Goal: Information Seeking & Learning: Learn about a topic

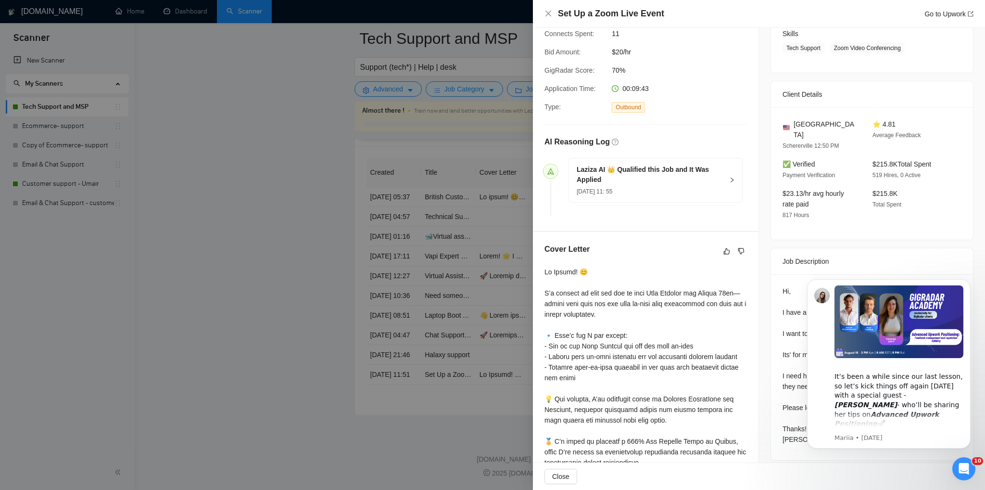
scroll to position [337, 0]
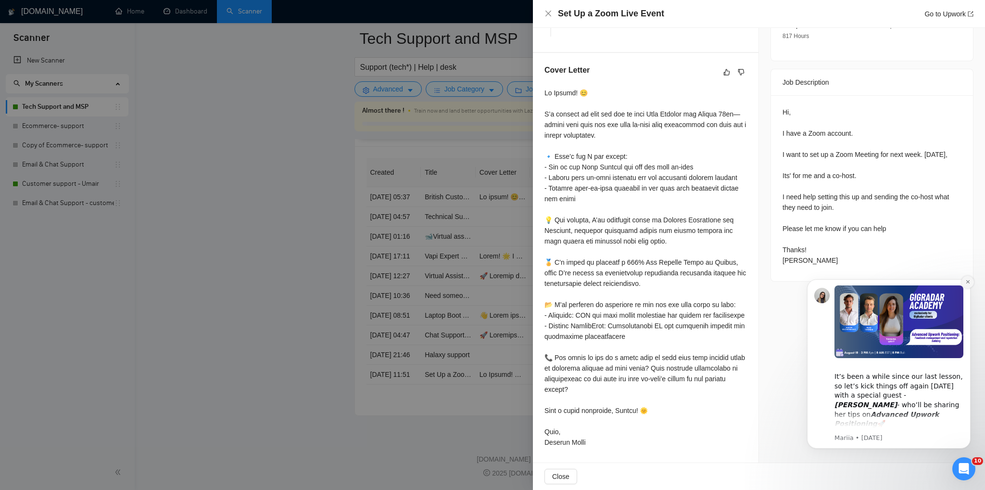
click at [966, 282] on icon "Dismiss notification" at bounding box center [967, 281] width 5 height 5
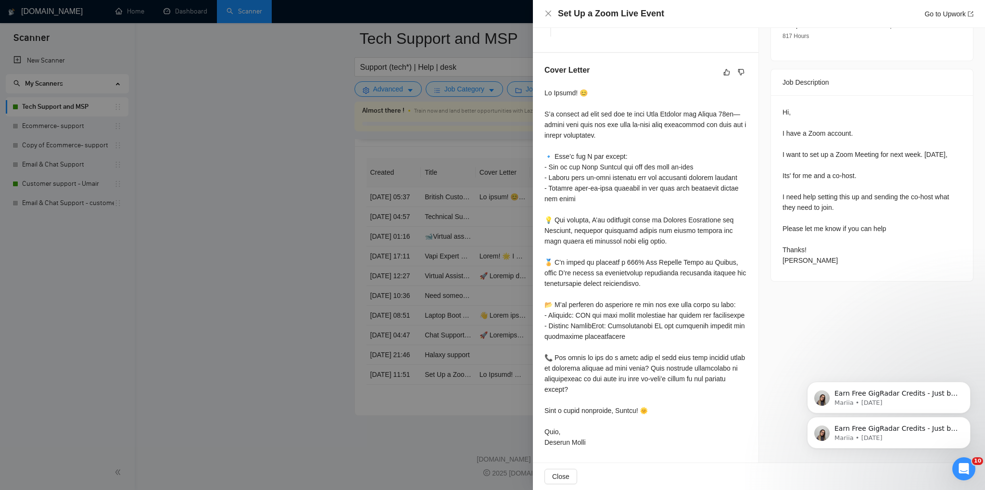
click at [271, 83] on div at bounding box center [492, 245] width 985 height 490
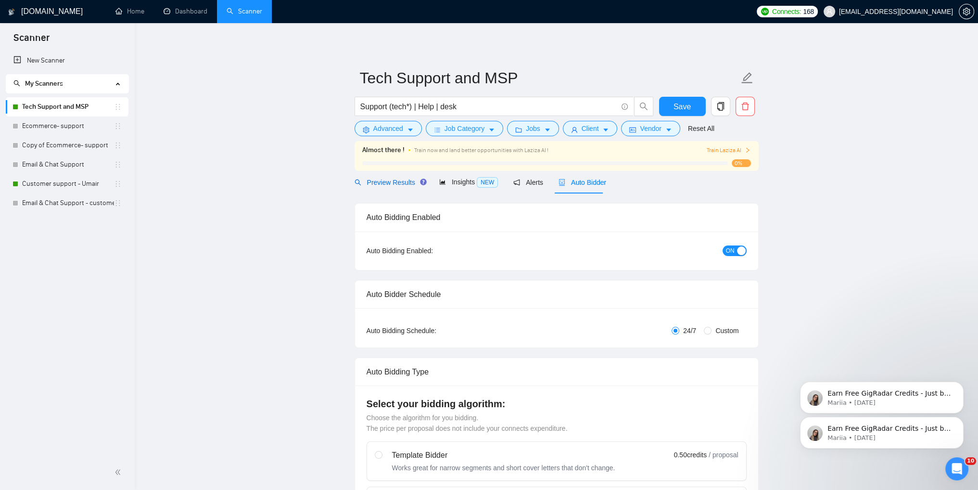
click at [384, 183] on span "Preview Results" at bounding box center [388, 182] width 69 height 8
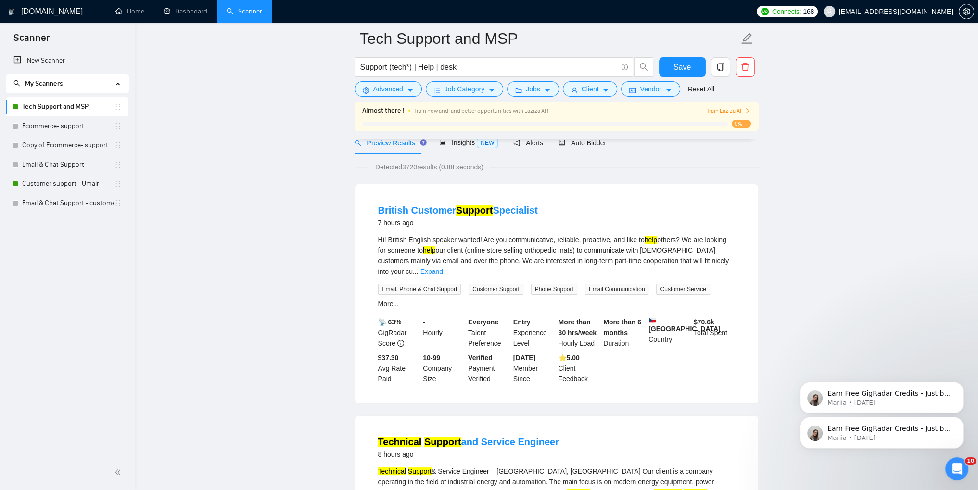
scroll to position [96, 0]
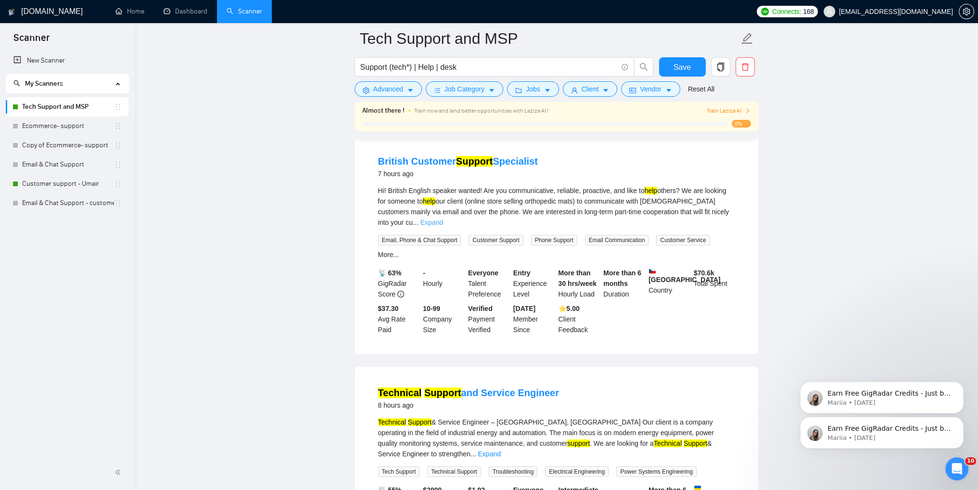
click at [443, 218] on link "Expand" at bounding box center [431, 222] width 23 height 8
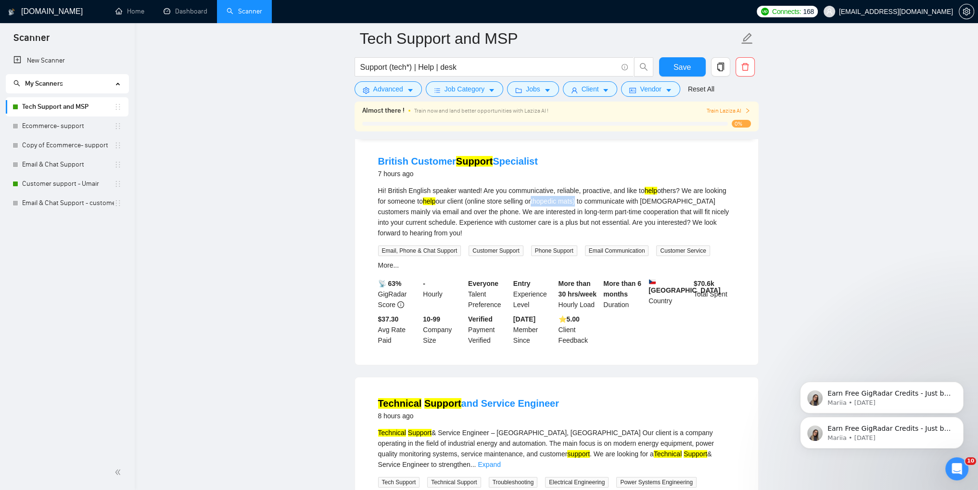
drag, startPoint x: 532, startPoint y: 202, endPoint x: 577, endPoint y: 202, distance: 45.2
click at [577, 202] on div "Hi! British English speaker wanted! Are you communicative, reliable, proactive,…" at bounding box center [556, 211] width 357 height 53
click at [531, 201] on div "Hi! British English speaker wanted! Are you communicative, reliable, proactive,…" at bounding box center [556, 211] width 357 height 53
drag, startPoint x: 556, startPoint y: 202, endPoint x: 578, endPoint y: 202, distance: 22.1
click at [578, 202] on div "Hi! British English speaker wanted! Are you communicative, reliable, proactive,…" at bounding box center [556, 211] width 357 height 53
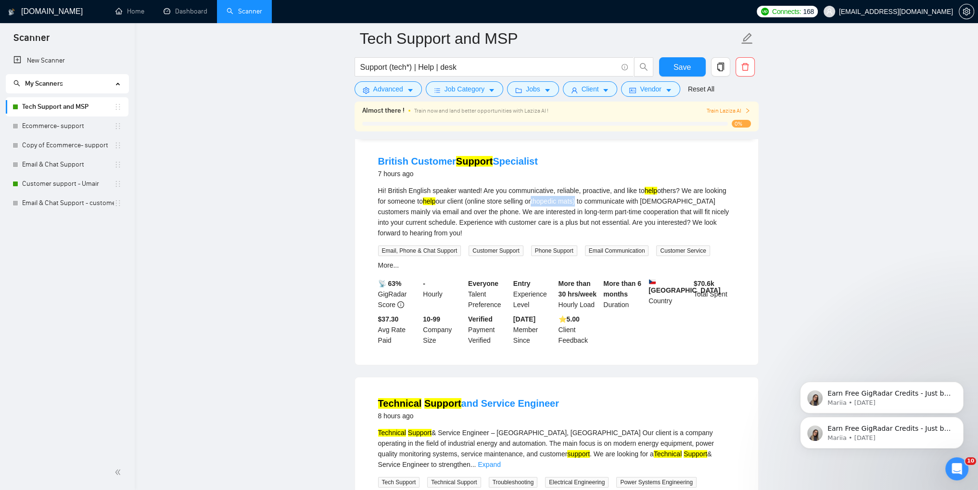
copy div "rthopedic mats"
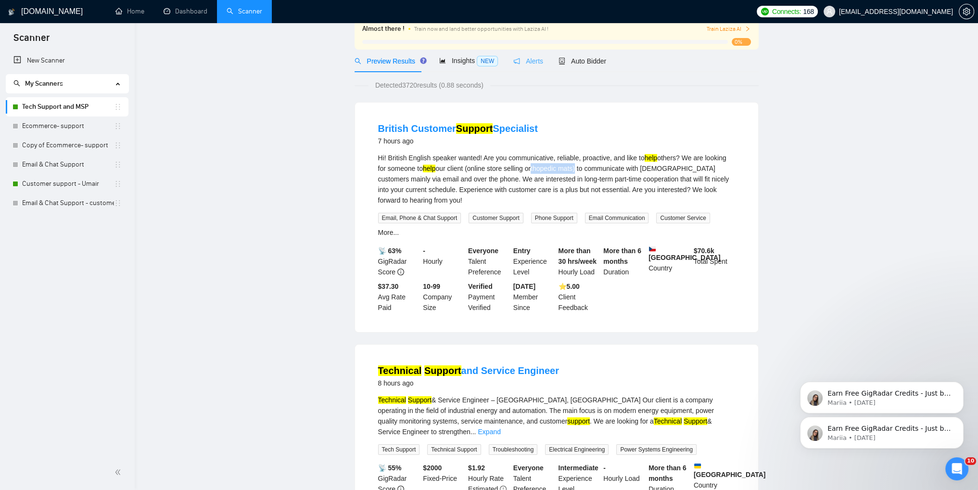
scroll to position [0, 0]
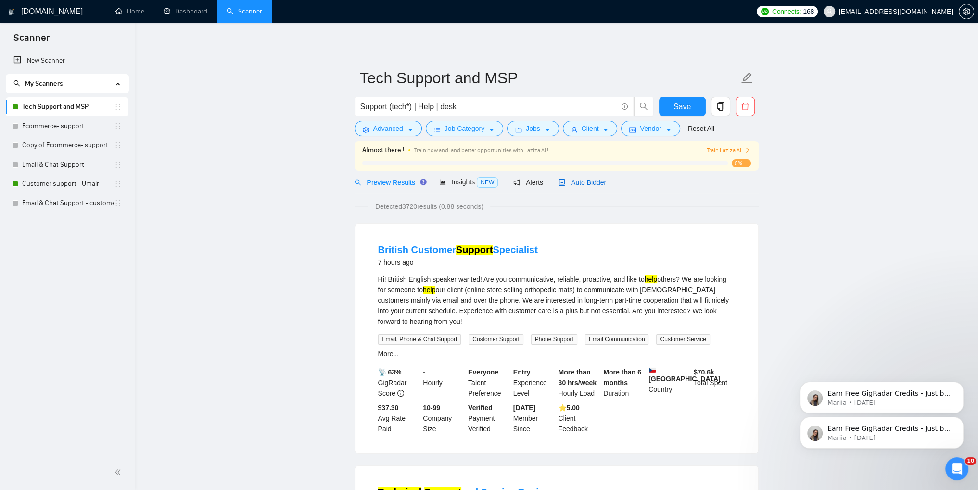
click at [572, 181] on span "Auto Bidder" at bounding box center [582, 182] width 48 height 8
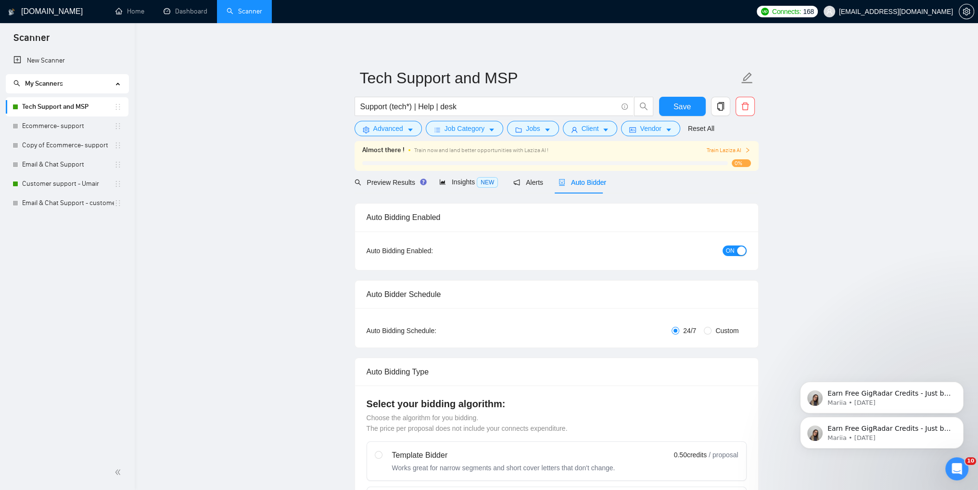
checkbox input "true"
click at [383, 187] on div "Preview Results" at bounding box center [388, 182] width 69 height 11
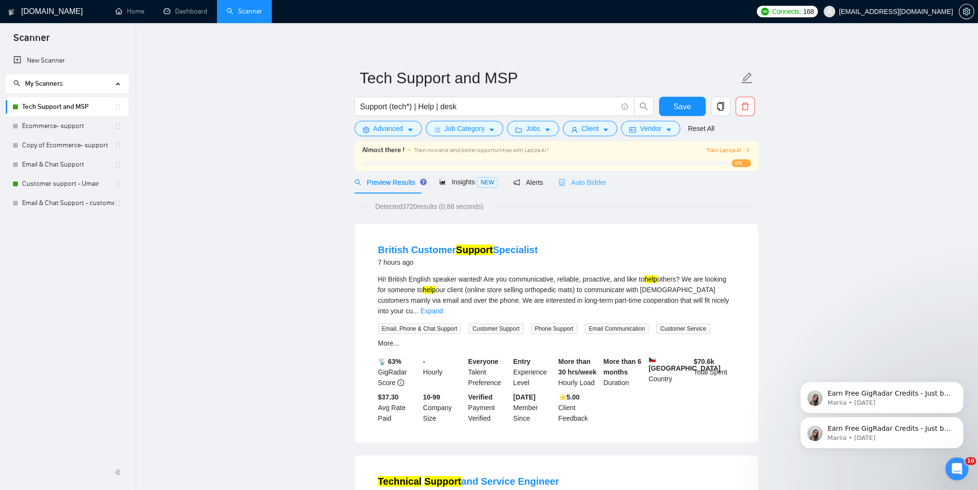
click at [585, 189] on div "Auto Bidder" at bounding box center [582, 182] width 48 height 23
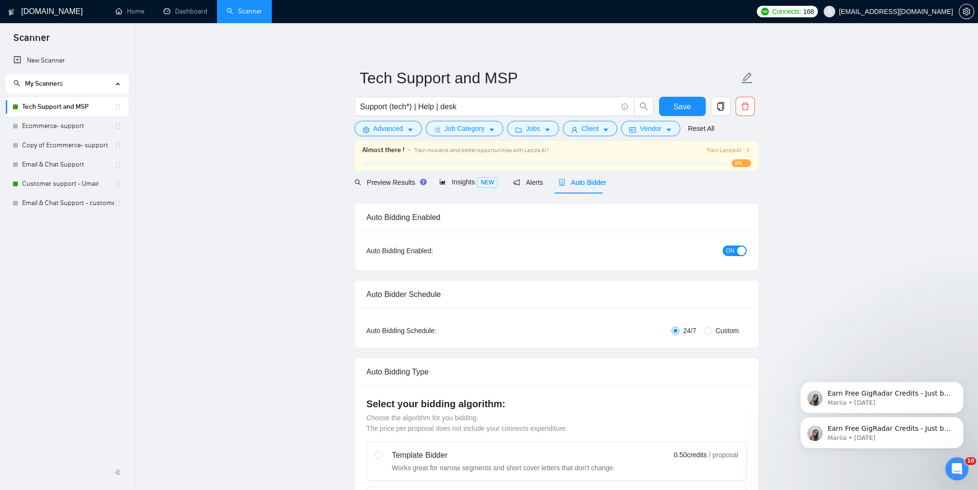
checkbox input "true"
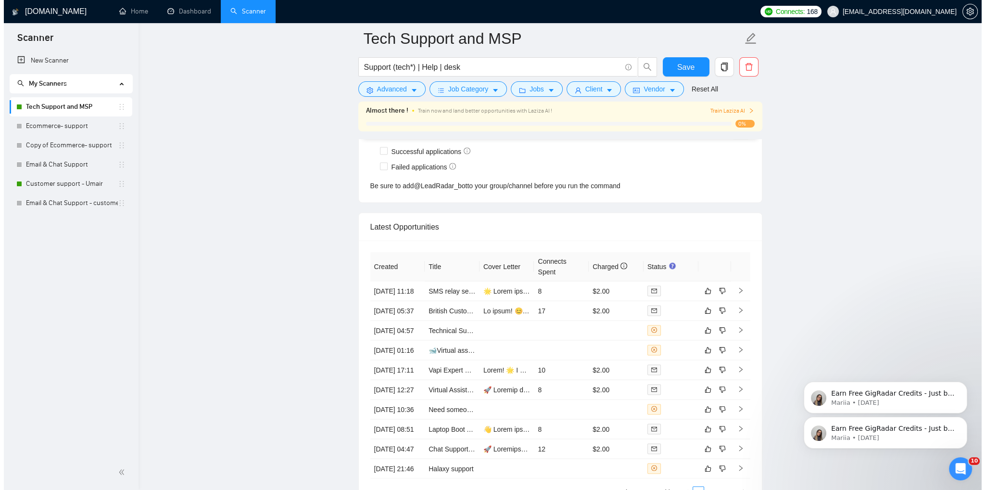
scroll to position [2453, 0]
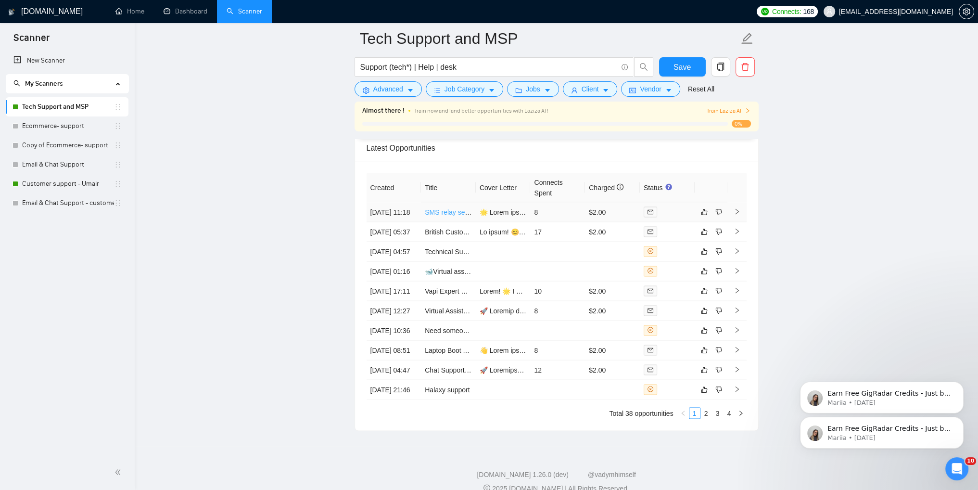
click at [442, 214] on link "SMS relay service" at bounding box center [452, 212] width 54 height 8
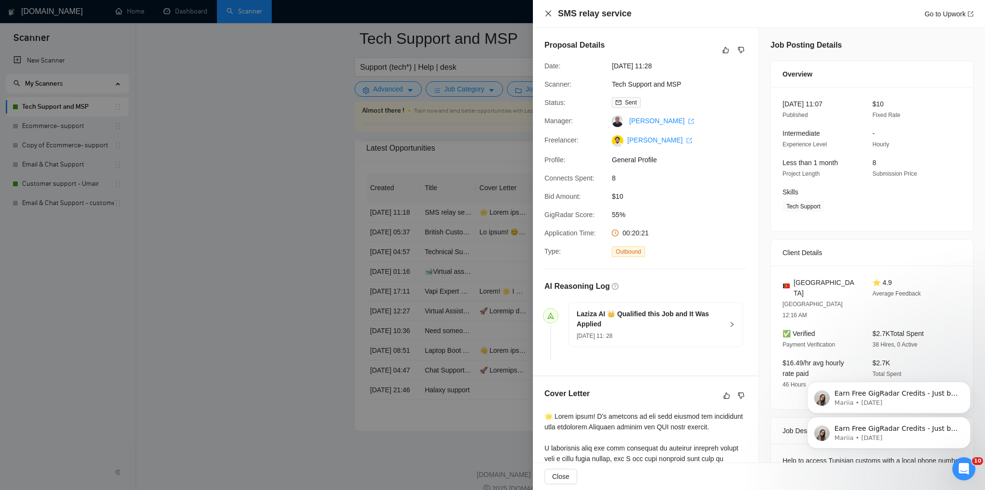
drag, startPoint x: 551, startPoint y: 14, endPoint x: 579, endPoint y: 131, distance: 120.3
click at [551, 14] on icon "close" at bounding box center [548, 14] width 8 height 8
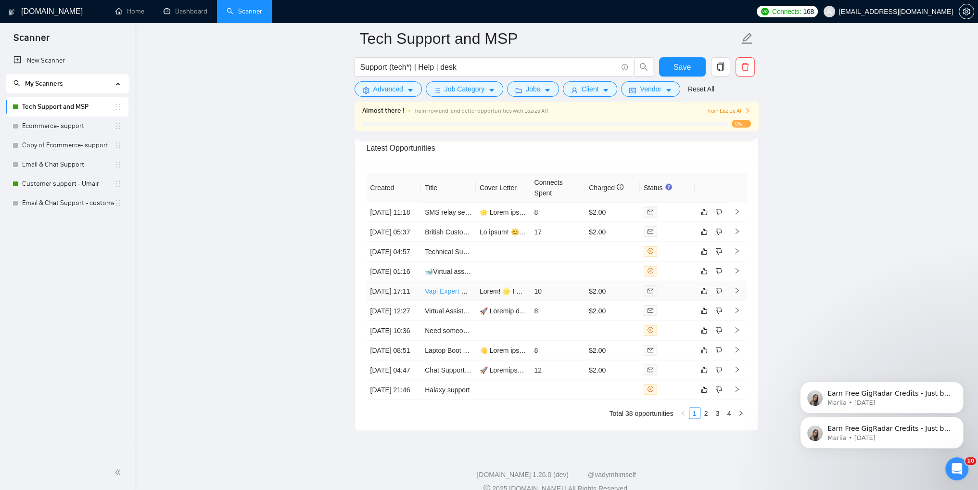
click at [440, 295] on link "Vapi Expert Needed for Inbound Call Handling Setup" at bounding box center [503, 291] width 157 height 8
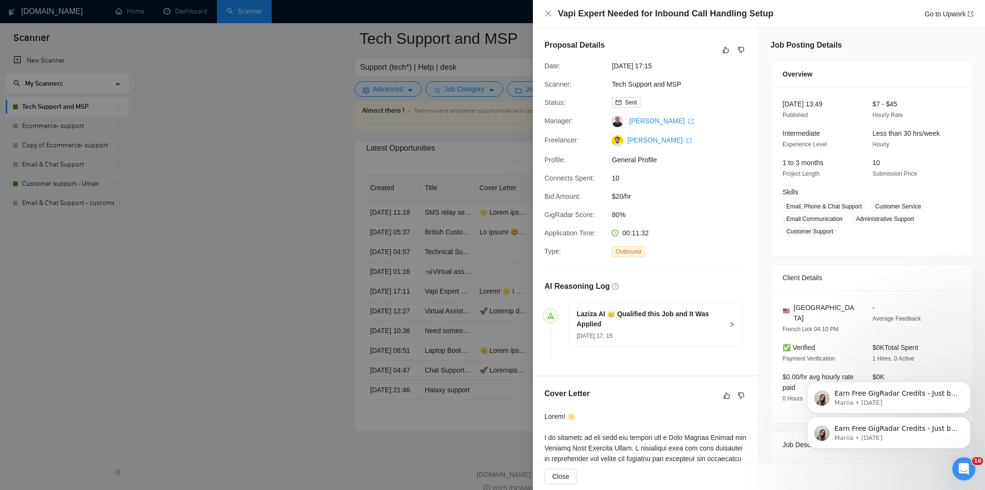
click at [308, 205] on div at bounding box center [492, 245] width 985 height 490
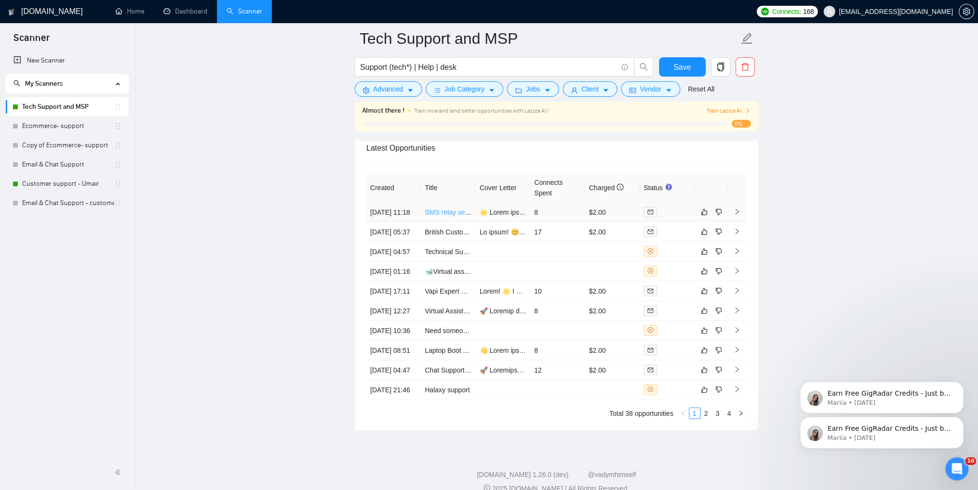
click at [438, 216] on link "SMS relay service" at bounding box center [452, 212] width 54 height 8
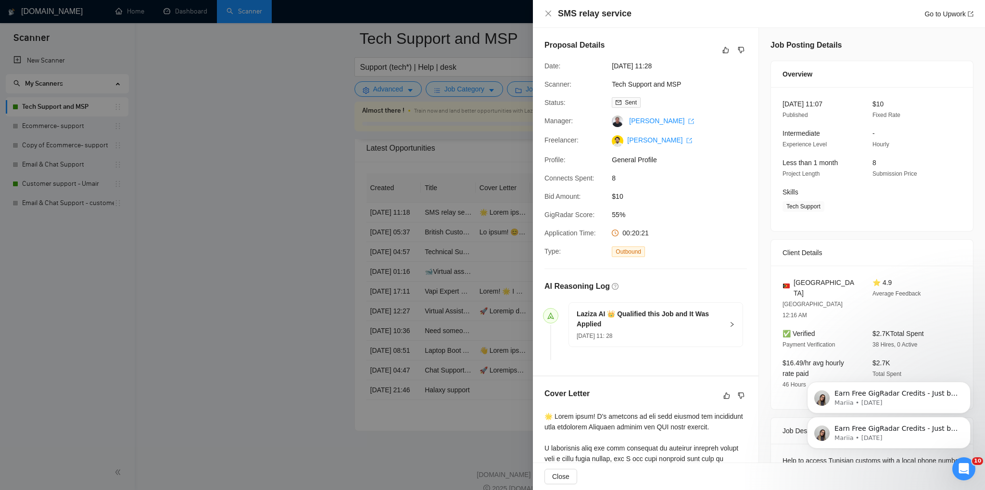
click at [264, 247] on div at bounding box center [492, 245] width 985 height 490
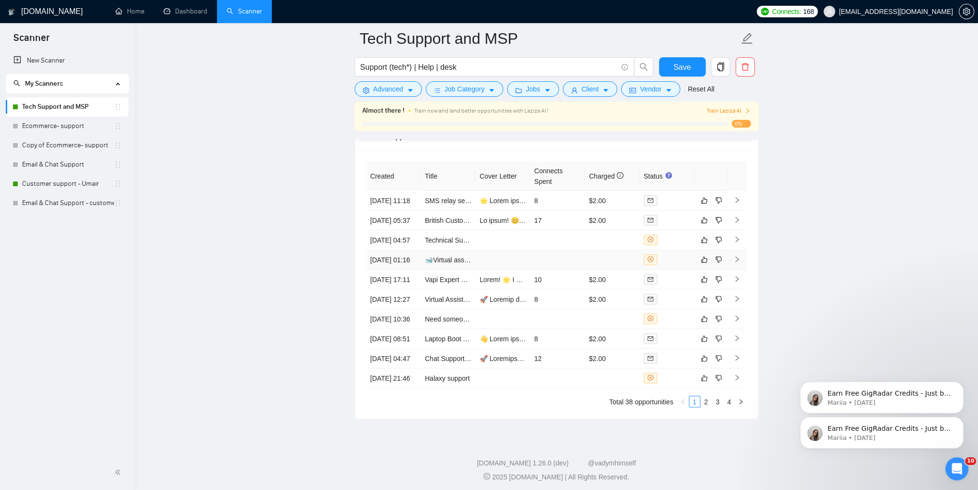
scroll to position [2560, 0]
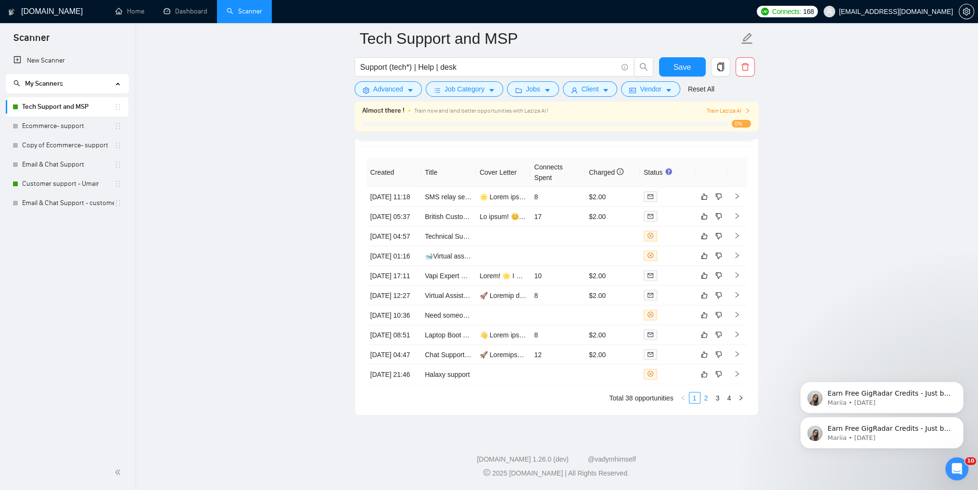
click at [702, 399] on link "2" at bounding box center [706, 397] width 11 height 11
click at [718, 397] on link "3" at bounding box center [717, 397] width 11 height 11
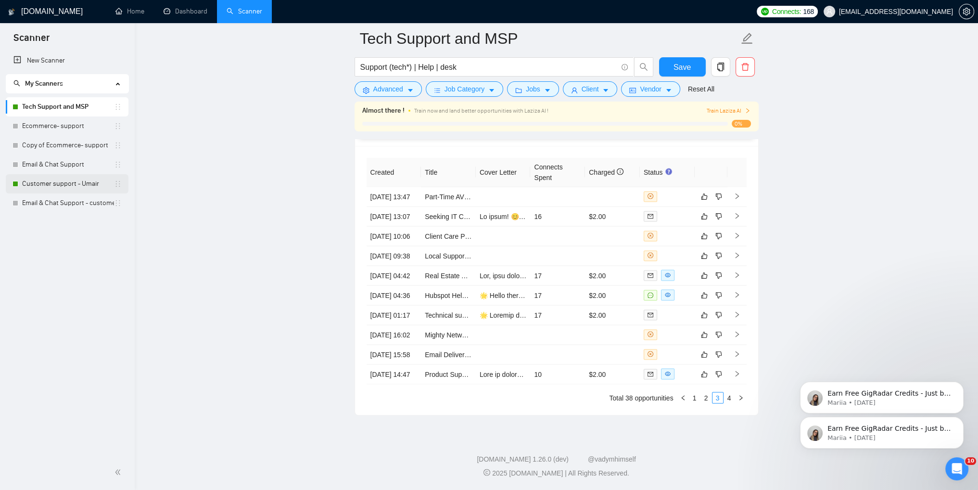
click at [57, 182] on link "Customer support - Umair" at bounding box center [68, 183] width 92 height 19
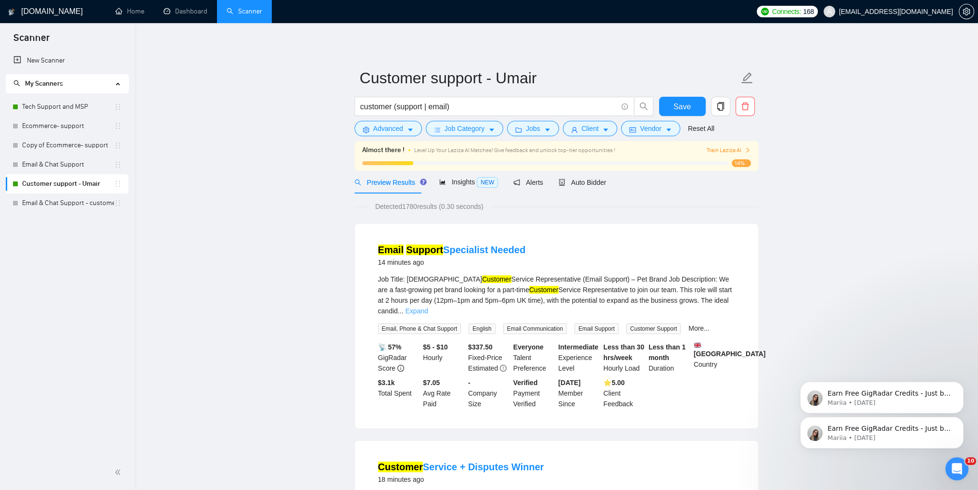
click at [428, 307] on link "Expand" at bounding box center [416, 311] width 23 height 8
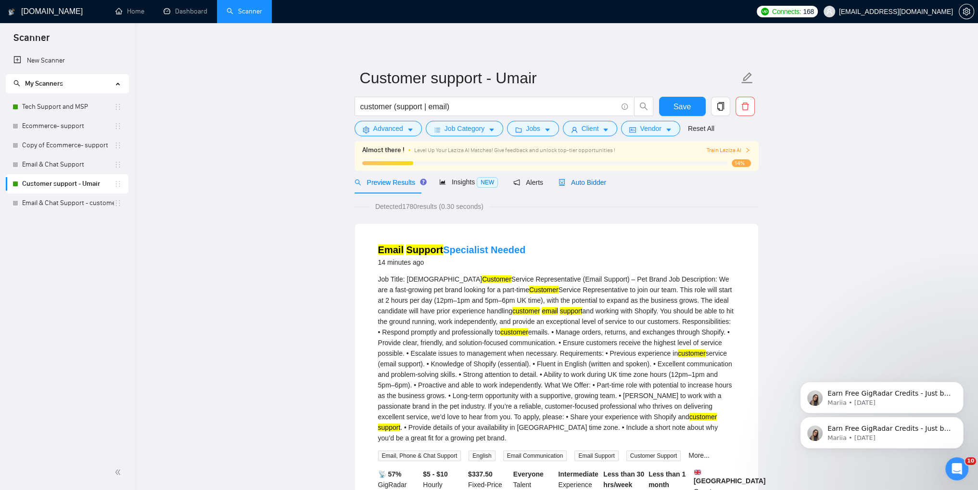
click at [574, 187] on div "Auto Bidder" at bounding box center [582, 182] width 48 height 11
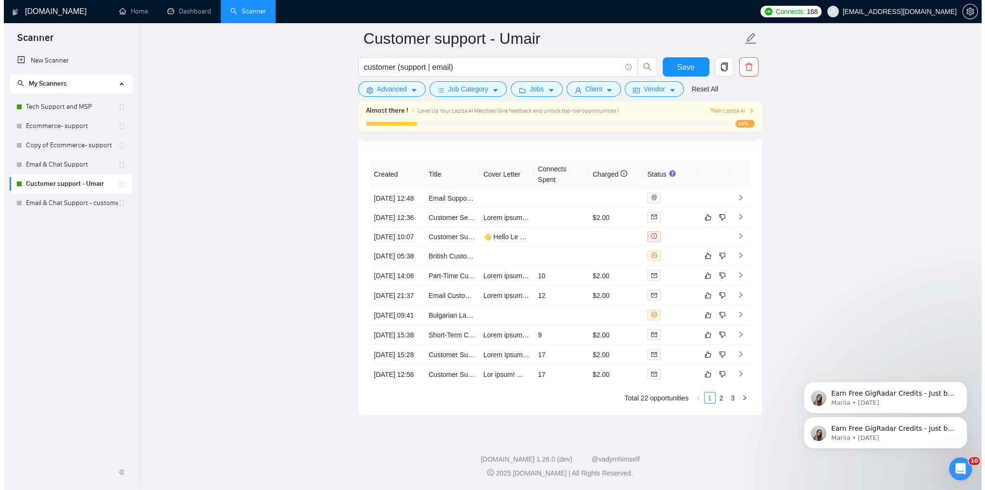
scroll to position [2549, 0]
click at [443, 233] on link "Customer Support for Le Grá" at bounding box center [468, 237] width 87 height 8
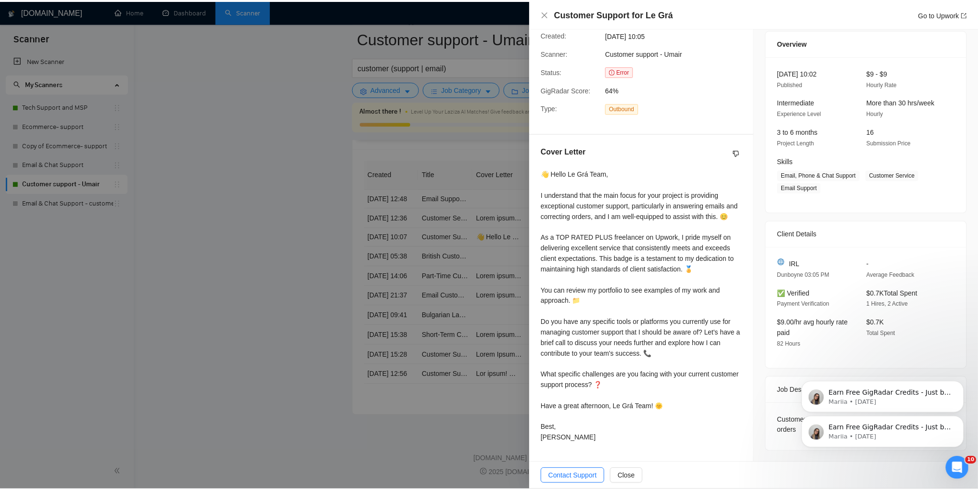
scroll to position [90, 0]
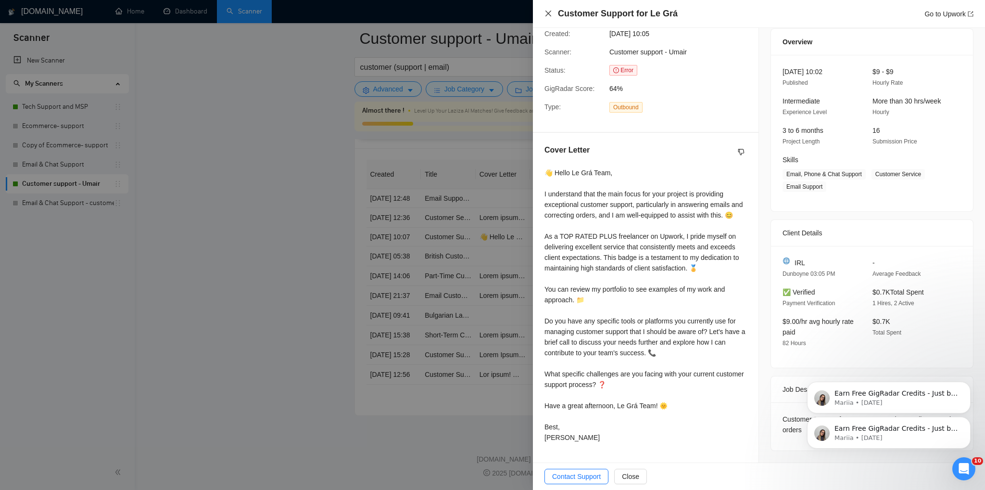
click at [550, 17] on icon "close" at bounding box center [548, 14] width 8 height 8
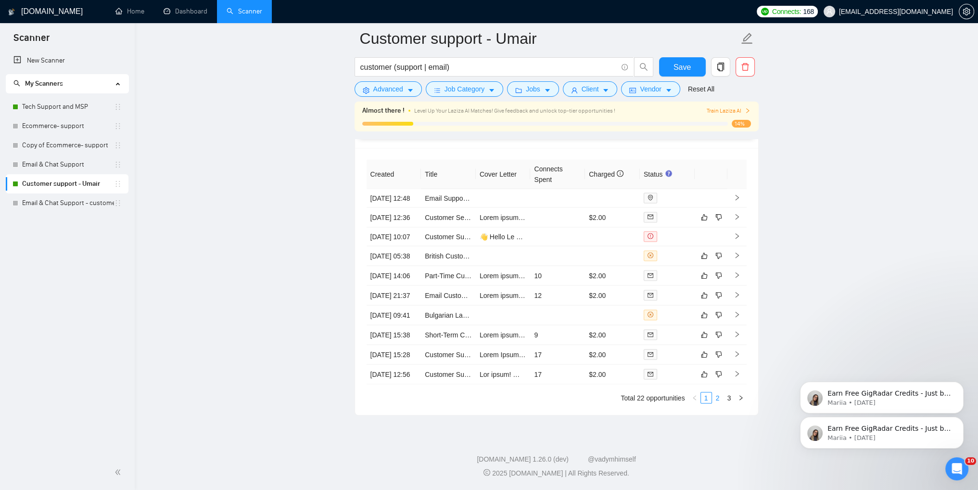
click at [716, 403] on link "2" at bounding box center [717, 397] width 11 height 11
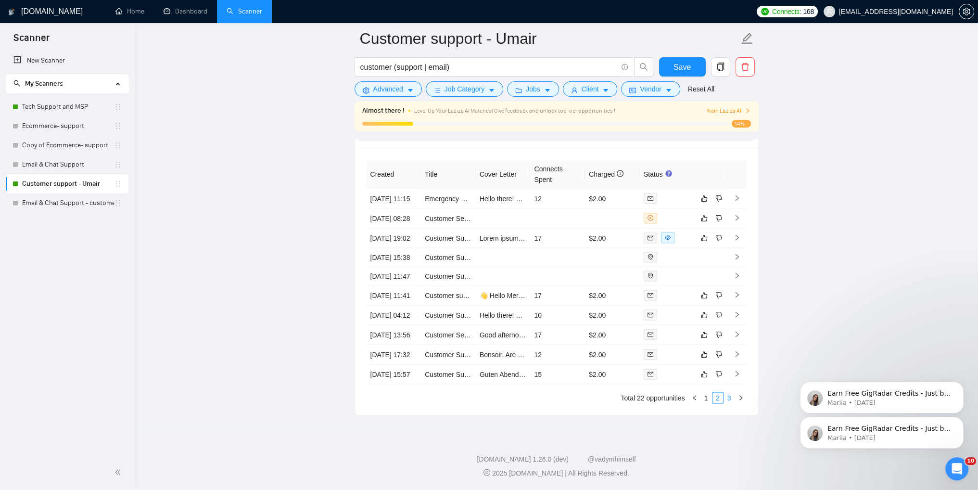
click at [728, 403] on link "3" at bounding box center [729, 397] width 11 height 11
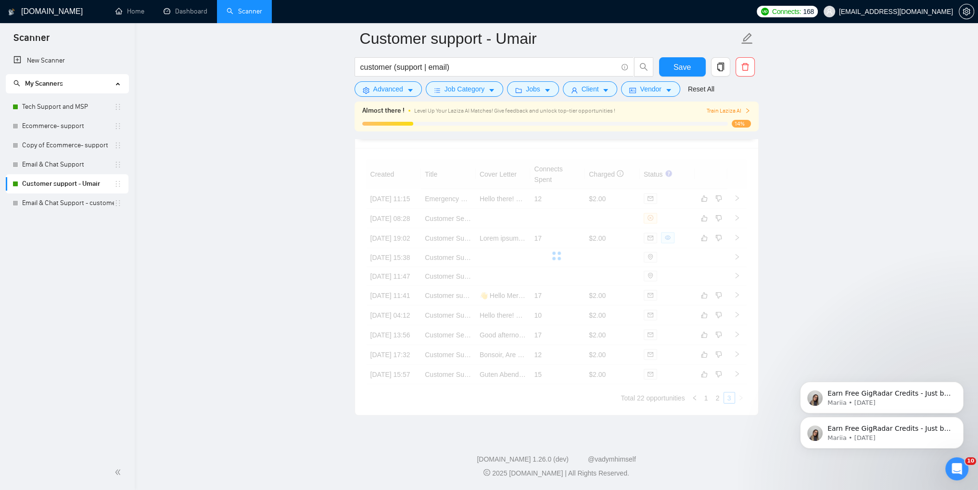
scroll to position [2358, 0]
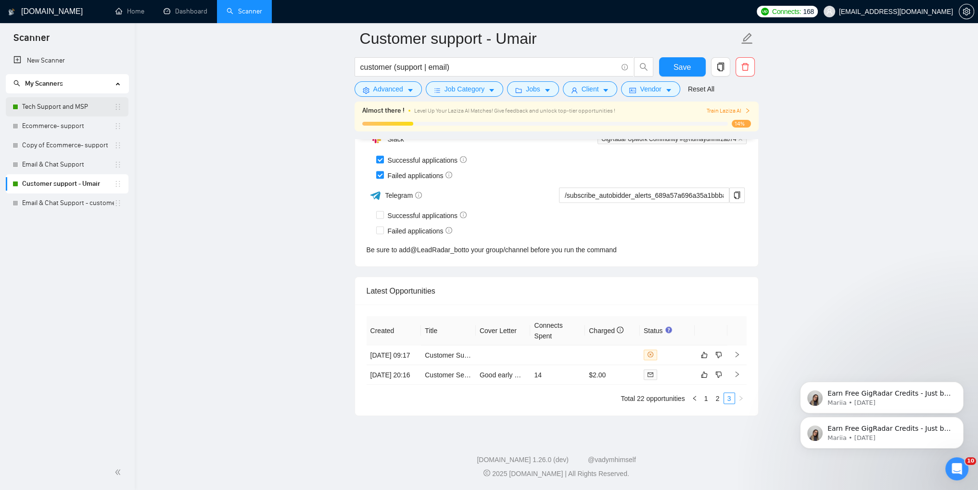
click at [66, 108] on link "Tech Support and MSP" at bounding box center [68, 106] width 92 height 19
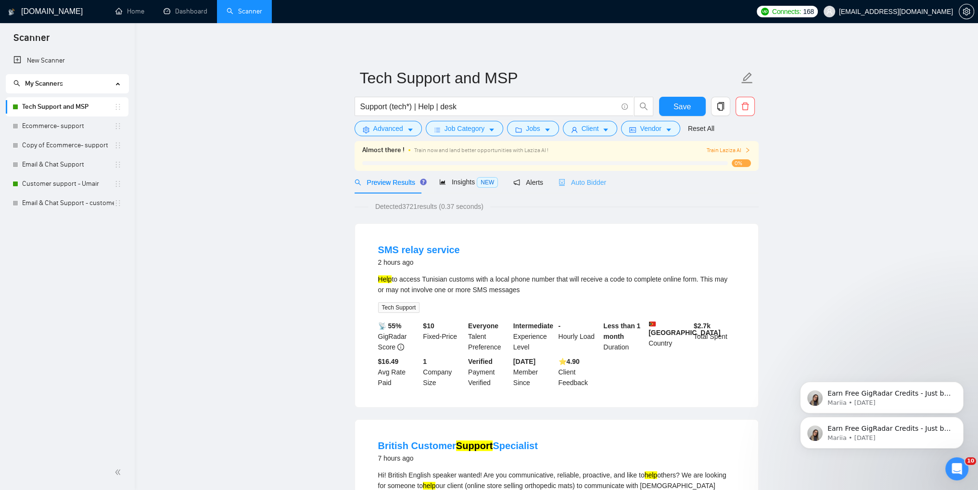
click at [583, 188] on div "Auto Bidder" at bounding box center [582, 182] width 48 height 23
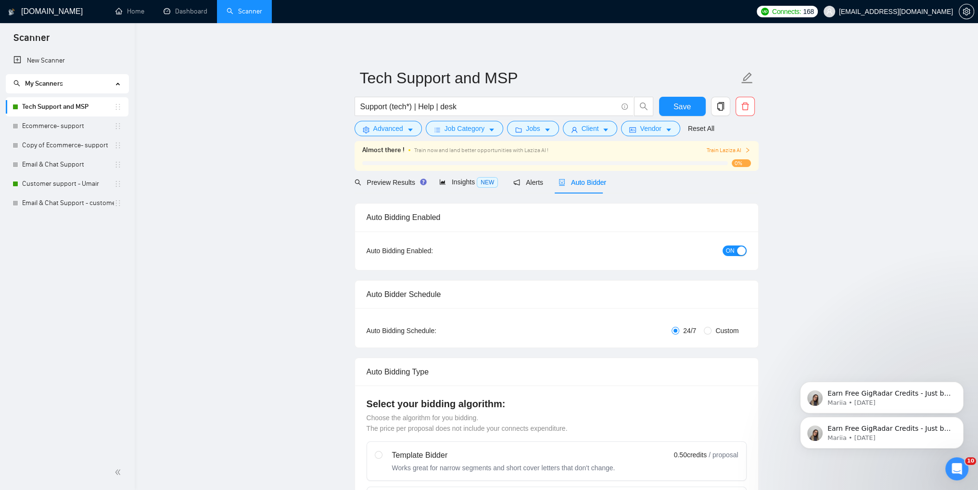
checkbox input "true"
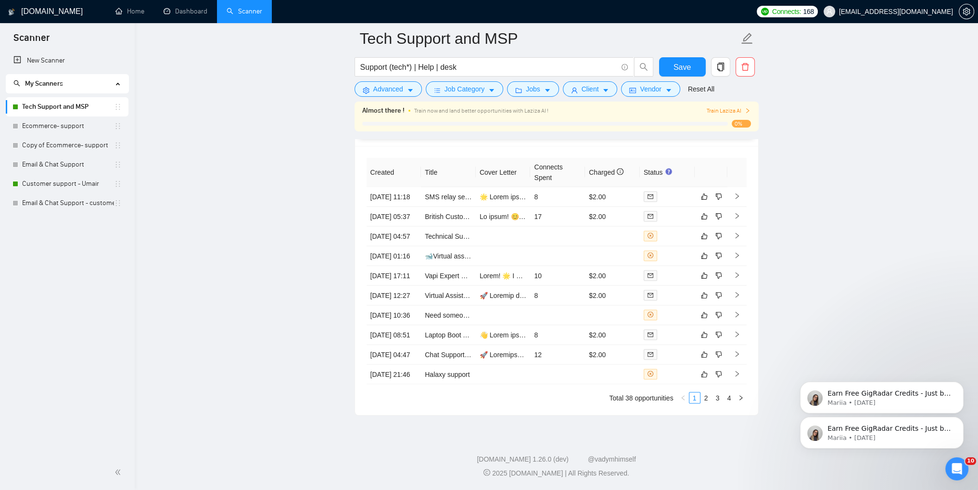
scroll to position [2560, 0]
click at [706, 402] on link "2" at bounding box center [706, 397] width 11 height 11
click at [717, 395] on link "3" at bounding box center [717, 397] width 11 height 11
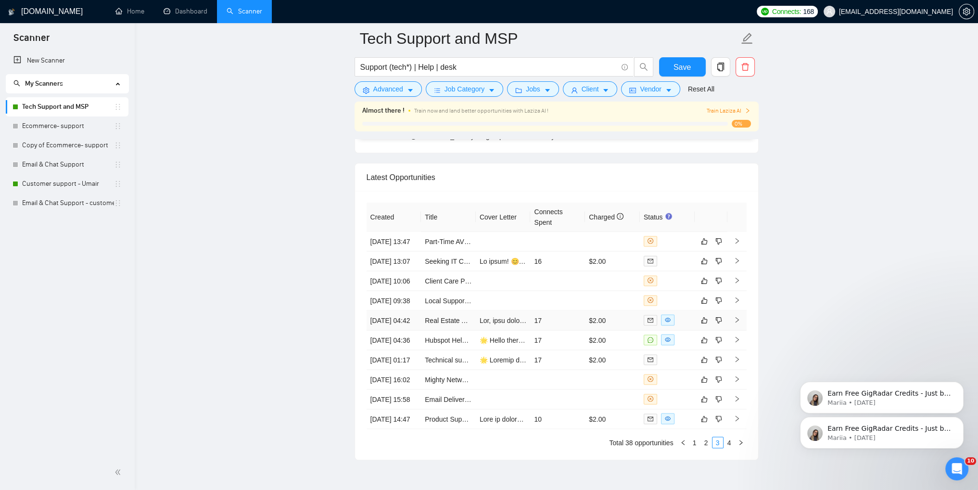
scroll to position [2512, 0]
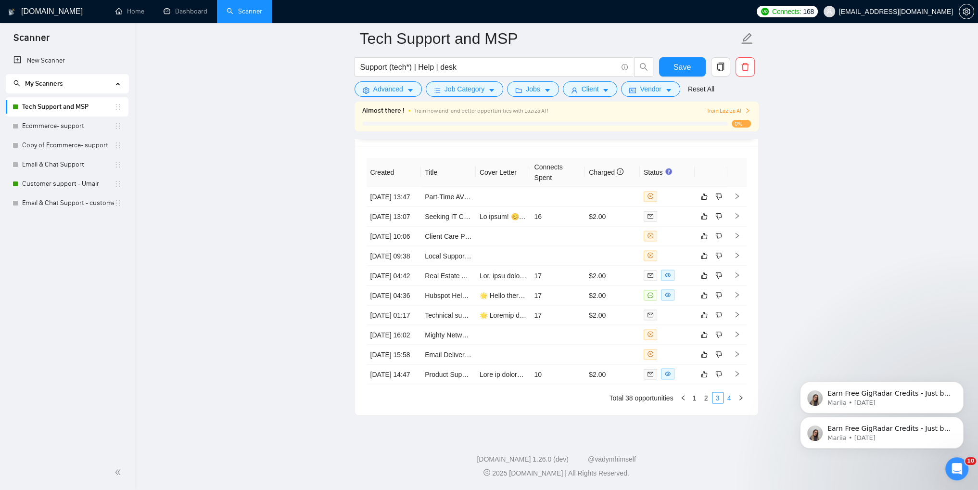
click at [727, 403] on link "4" at bounding box center [729, 397] width 11 height 11
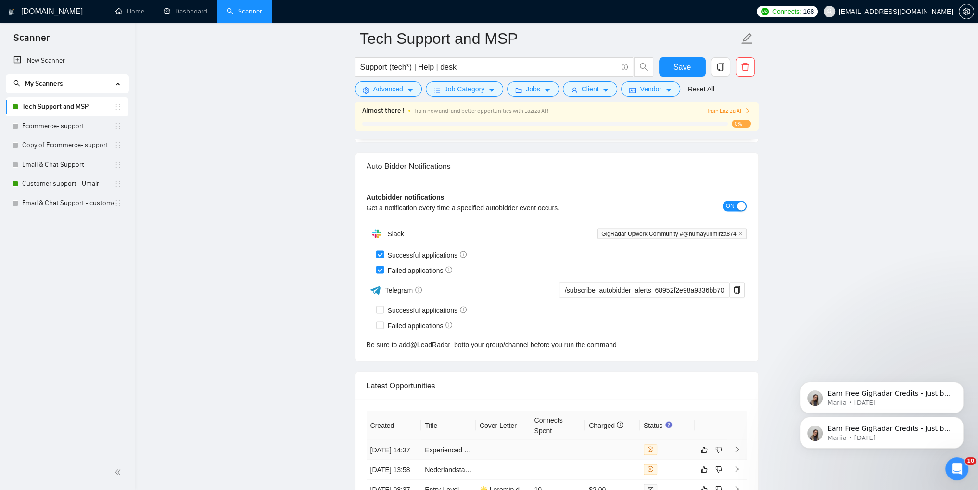
scroll to position [2213, 0]
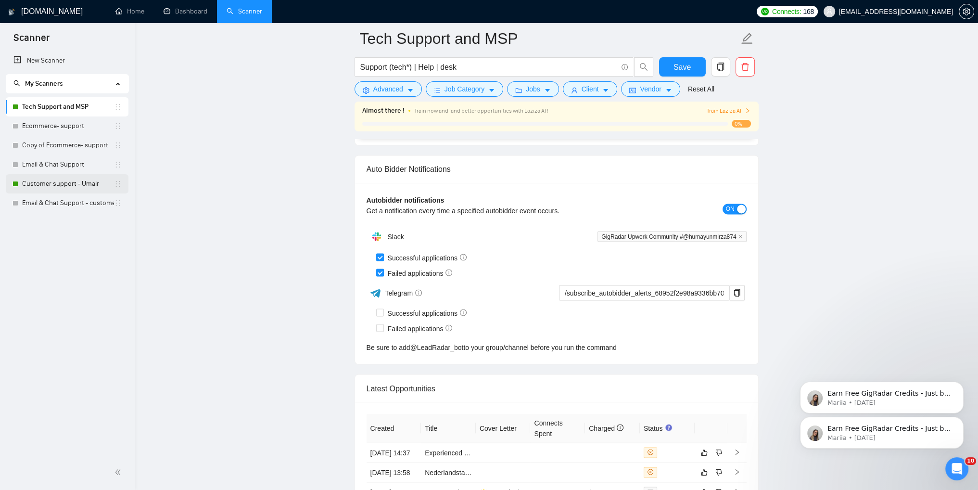
click at [50, 182] on link "Customer support - Umair" at bounding box center [68, 183] width 92 height 19
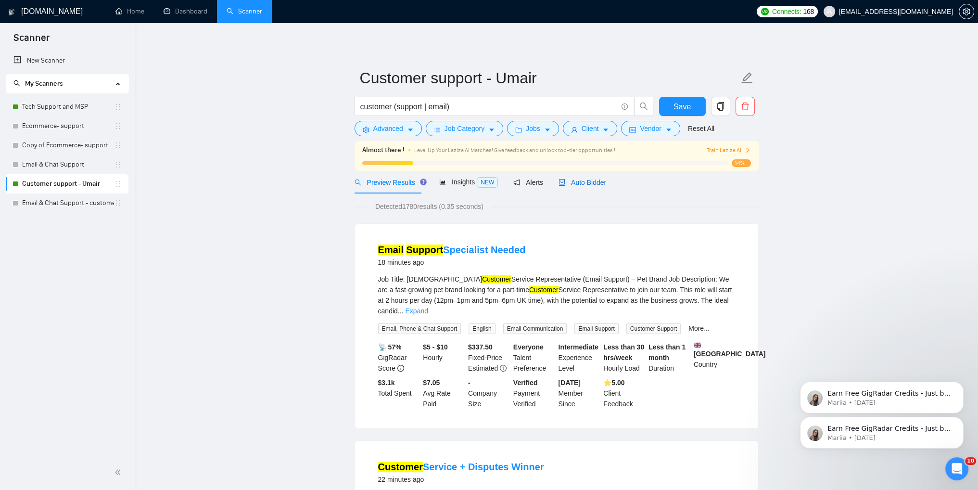
click at [572, 187] on div "Auto Bidder" at bounding box center [582, 182] width 48 height 11
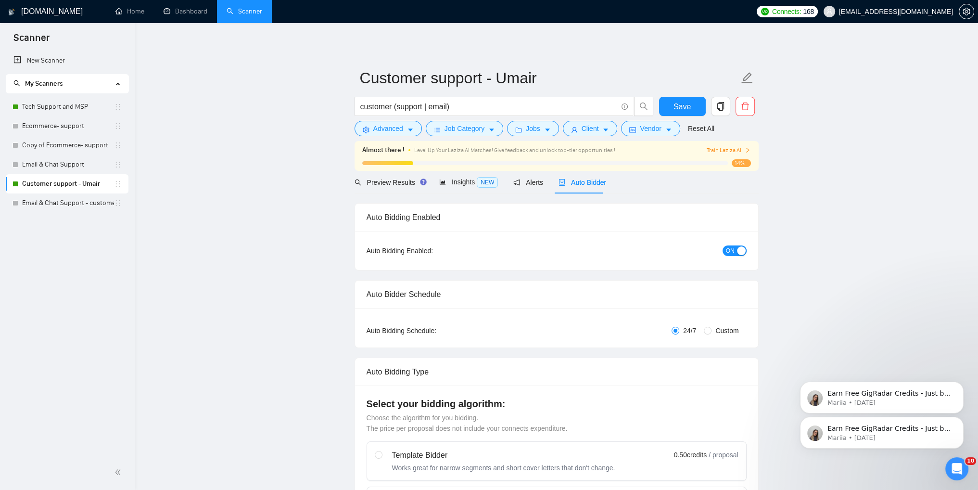
checkbox input "true"
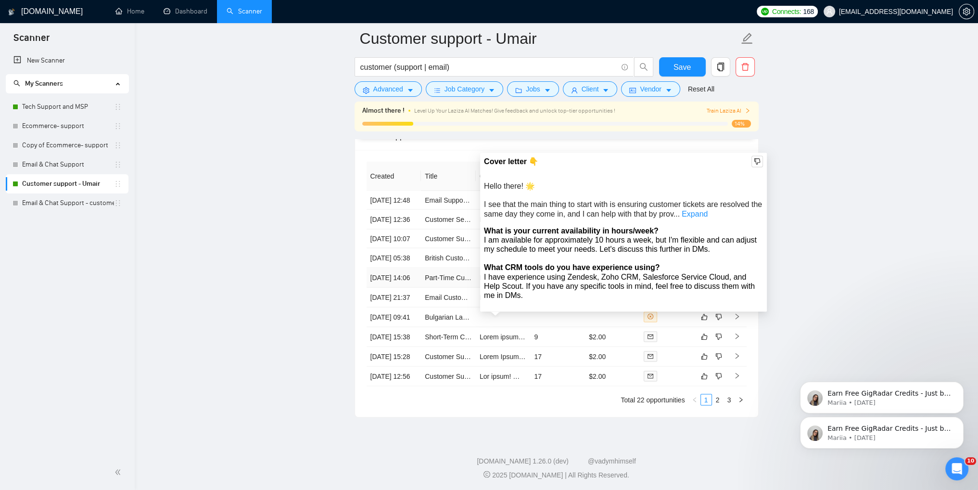
scroll to position [2496, 0]
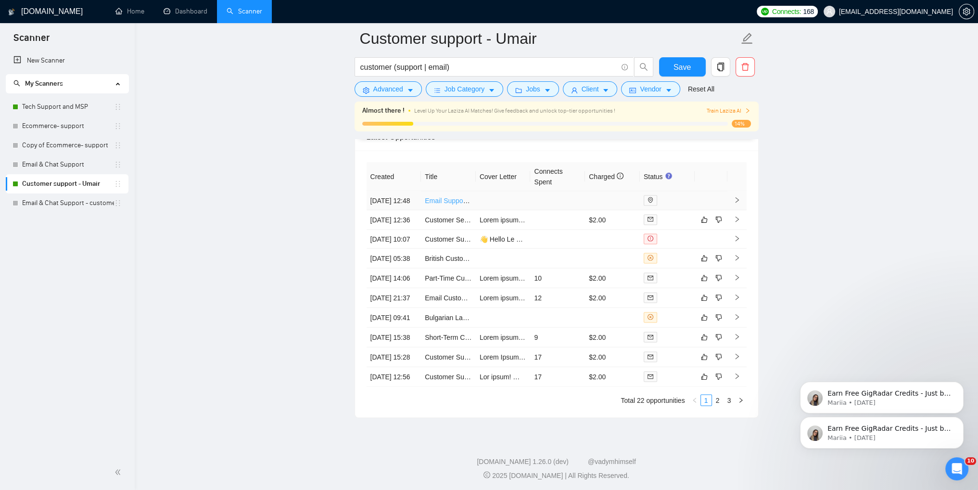
click at [439, 202] on link "Email Support Specialist Needed" at bounding box center [474, 201] width 99 height 8
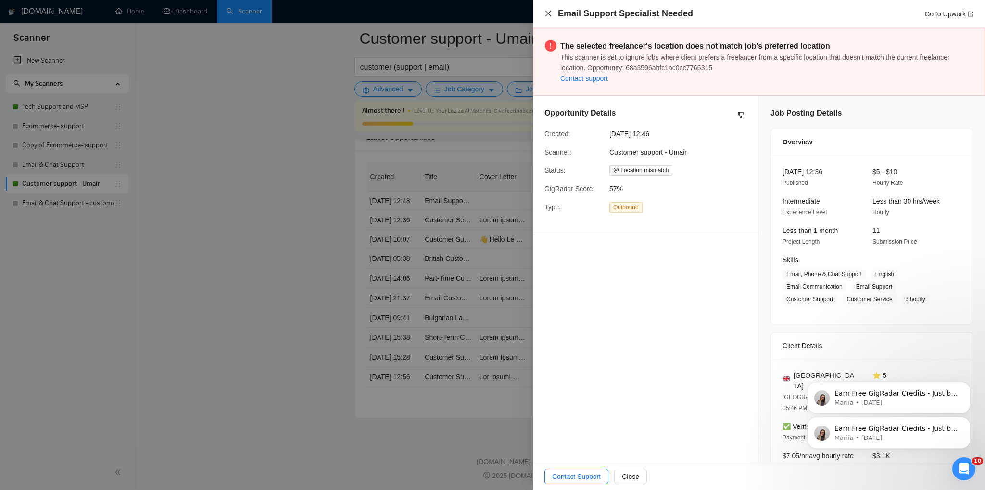
click at [547, 16] on icon "close" at bounding box center [548, 14] width 8 height 8
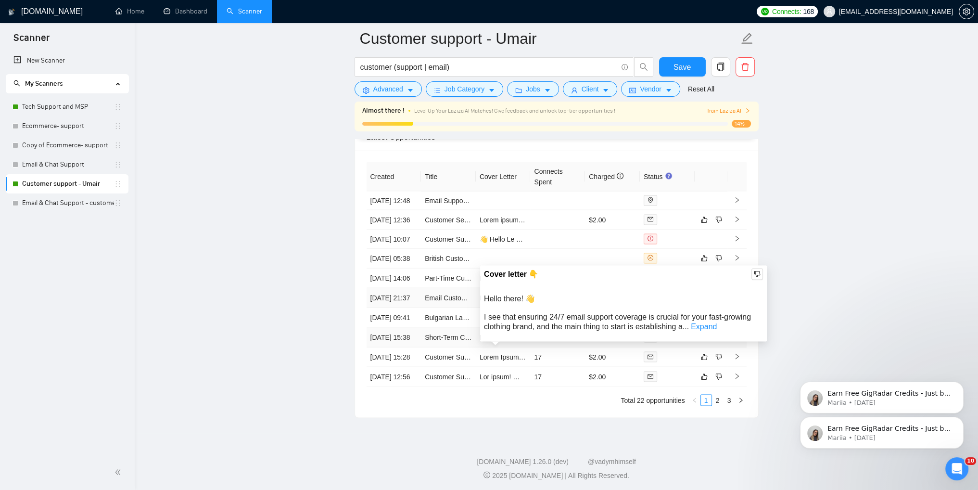
scroll to position [2593, 0]
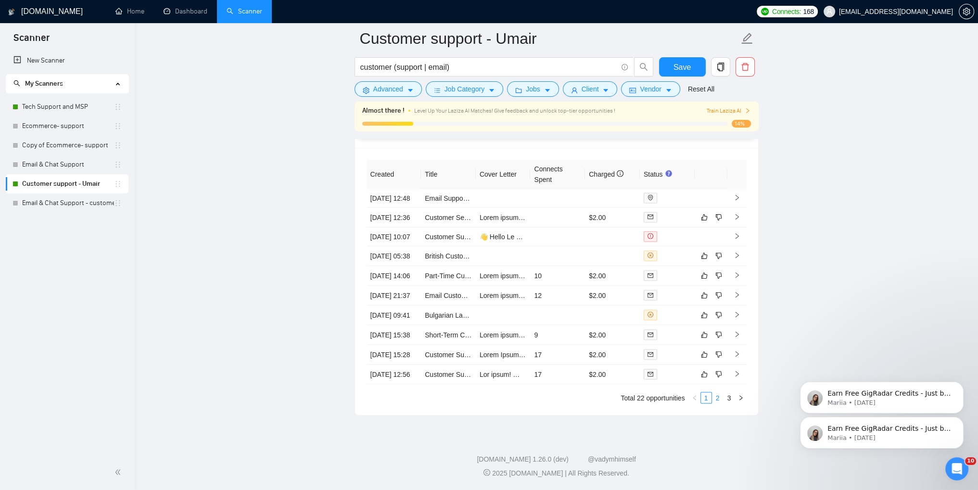
click at [719, 395] on link "2" at bounding box center [717, 397] width 11 height 11
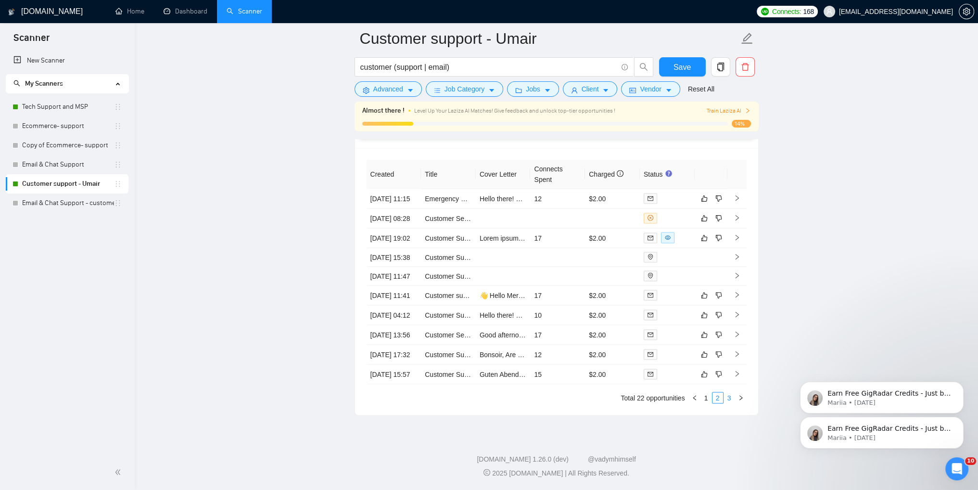
click at [728, 400] on link "3" at bounding box center [729, 397] width 11 height 11
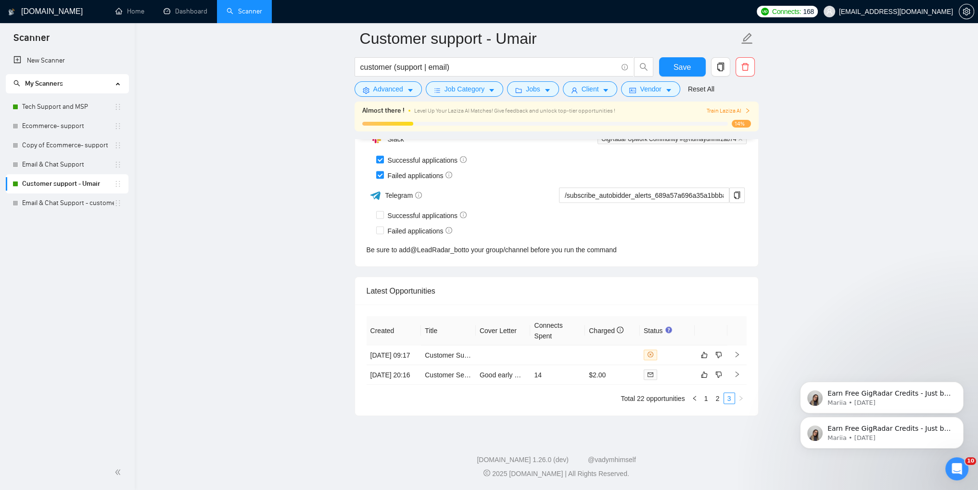
scroll to position [2358, 0]
click at [41, 102] on link "Tech Support and MSP" at bounding box center [68, 106] width 92 height 19
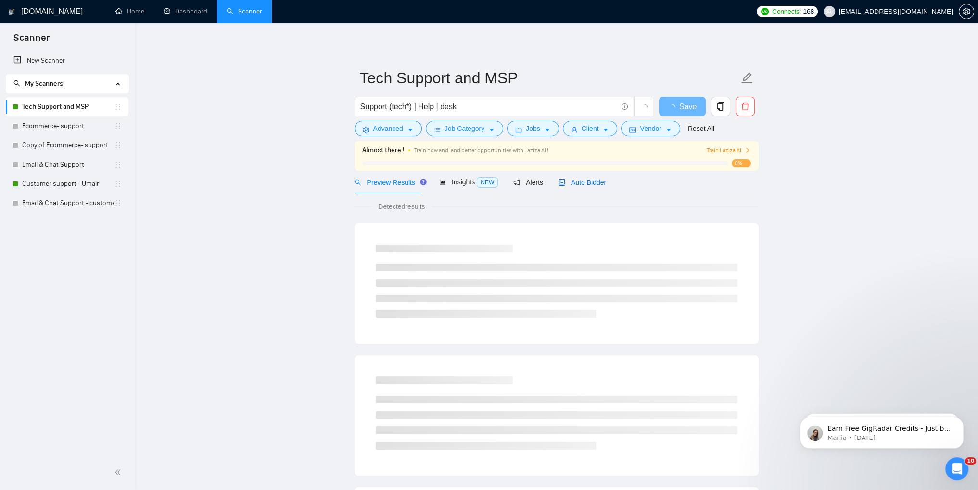
click at [575, 185] on span "Auto Bidder" at bounding box center [582, 182] width 48 height 8
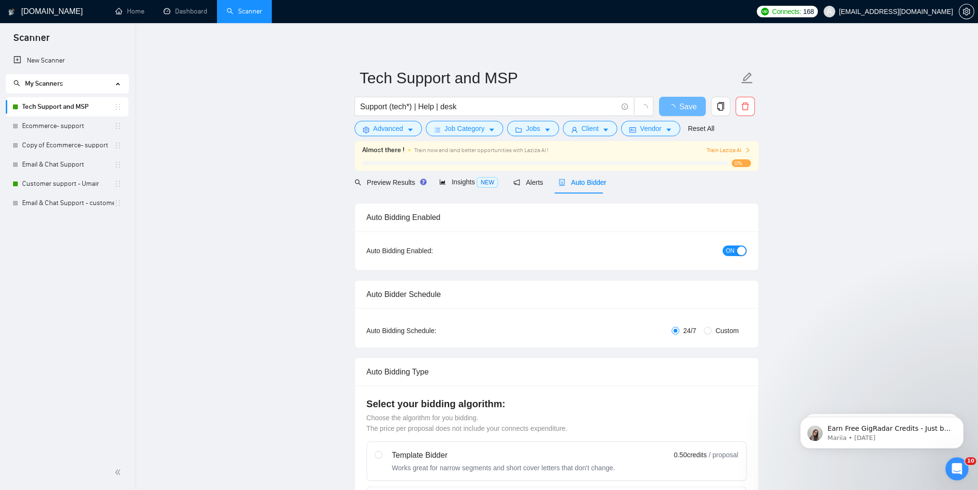
checkbox input "true"
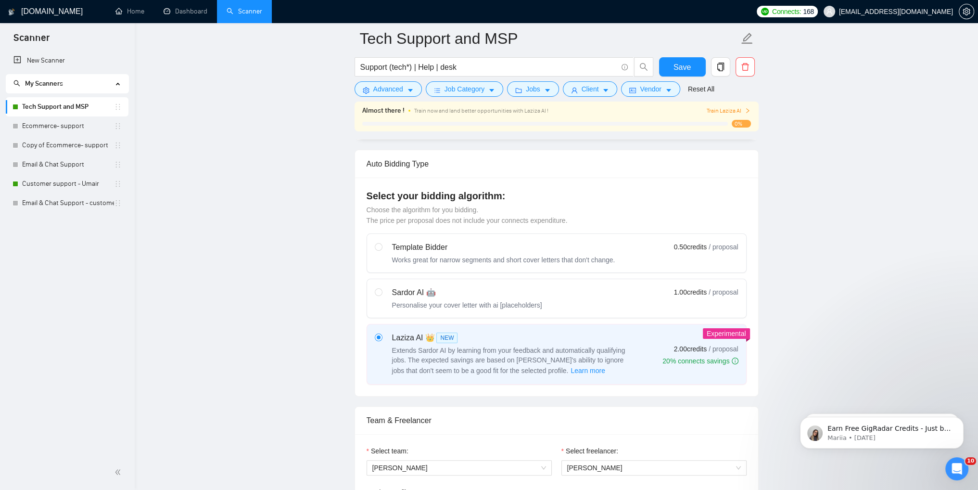
scroll to position [212, 0]
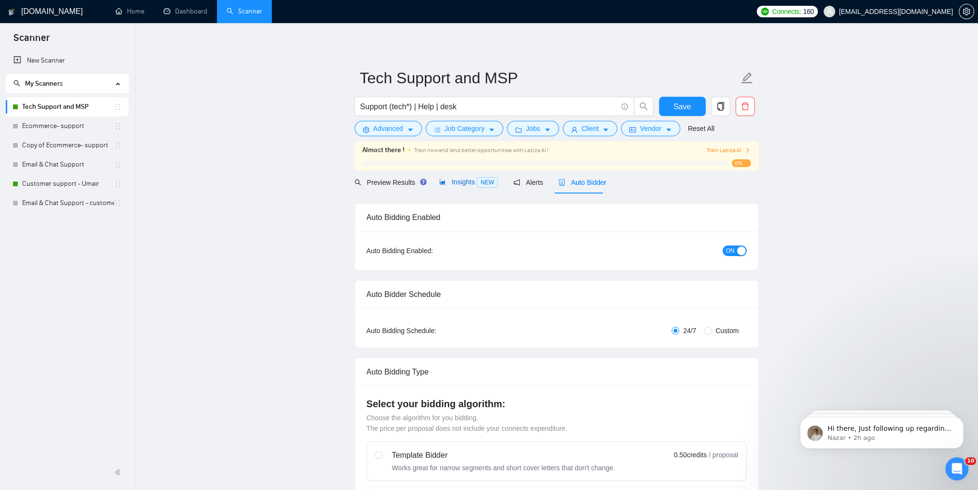
click at [460, 183] on span "Insights NEW" at bounding box center [468, 182] width 59 height 8
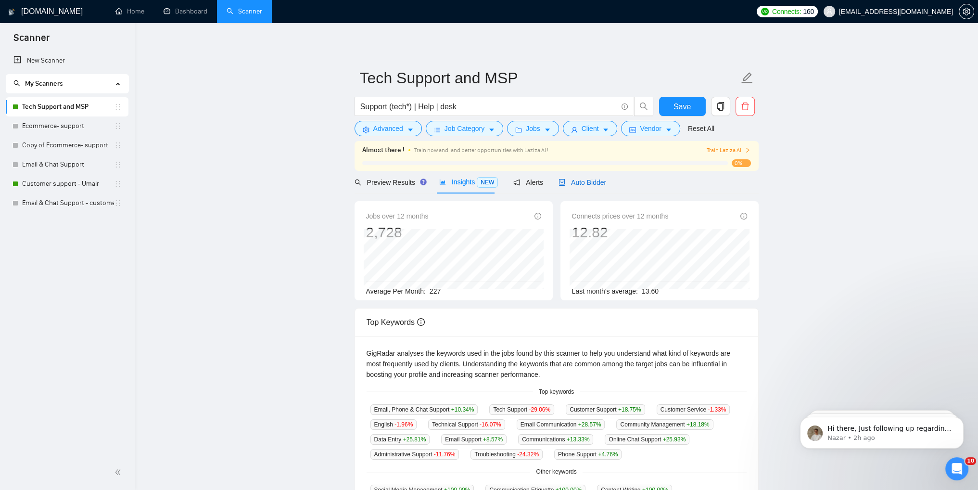
click at [564, 184] on span "Auto Bidder" at bounding box center [582, 182] width 48 height 8
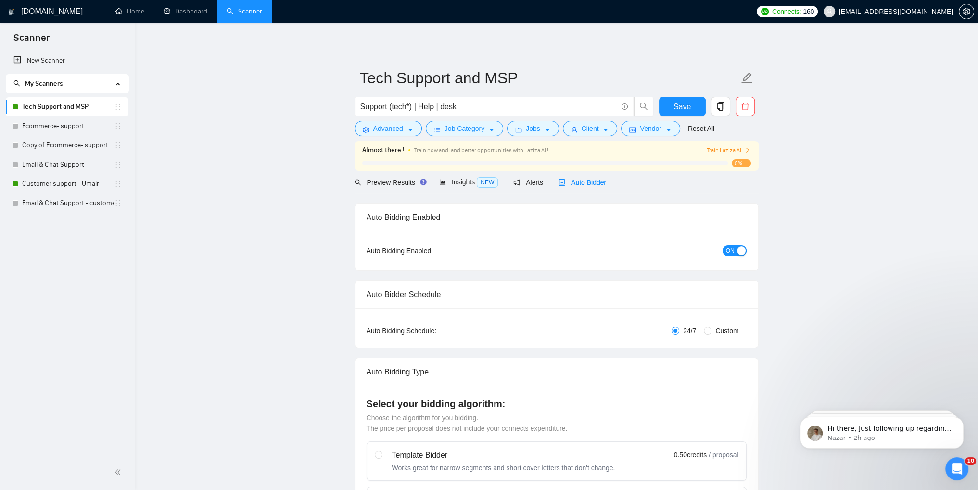
checkbox input "true"
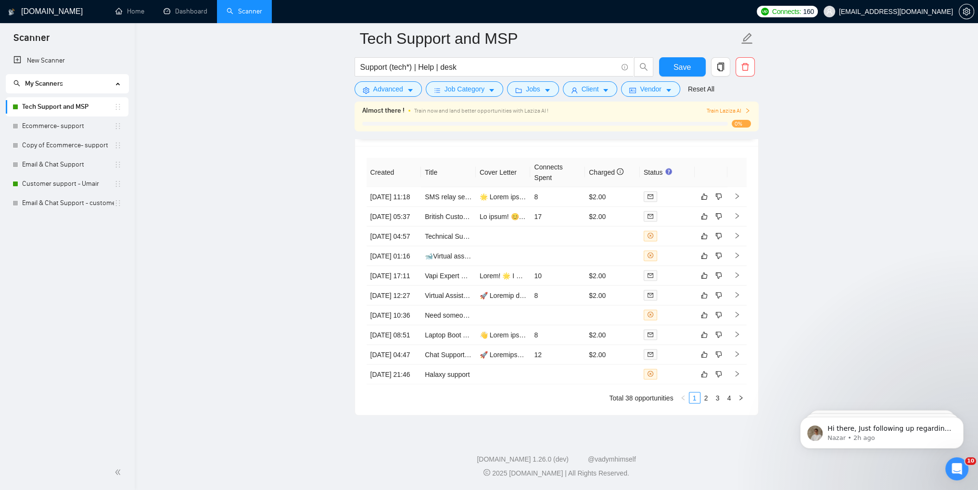
scroll to position [2560, 0]
click at [709, 398] on link "2" at bounding box center [706, 397] width 11 height 11
click at [716, 399] on link "3" at bounding box center [717, 397] width 11 height 11
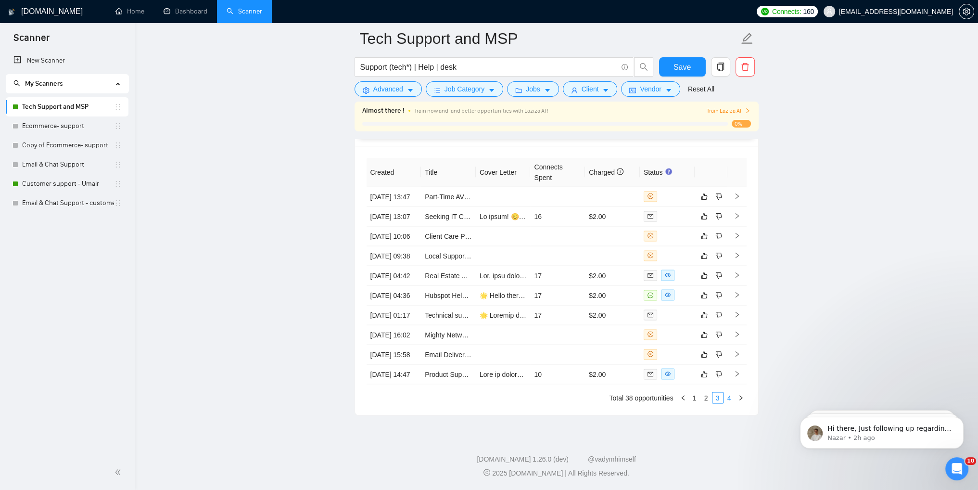
click at [727, 396] on link "4" at bounding box center [729, 397] width 11 height 11
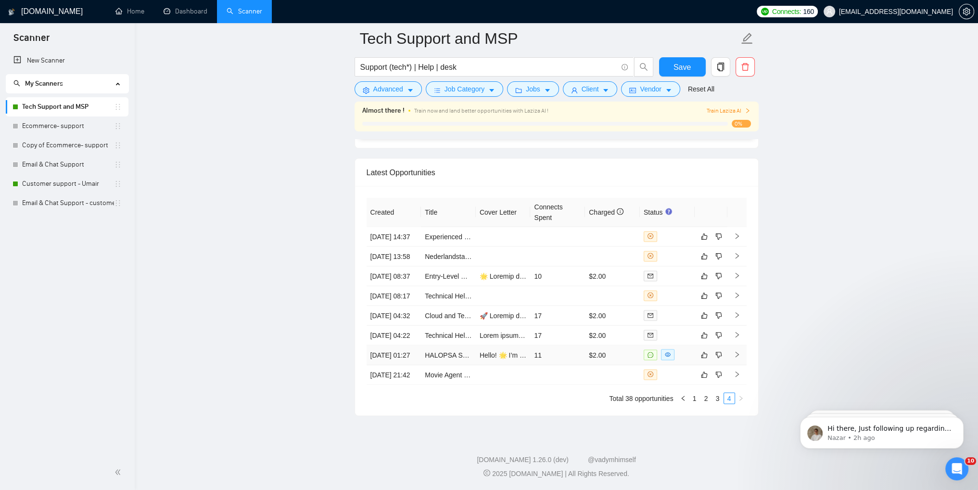
scroll to position [2453, 0]
drag, startPoint x: 719, startPoint y: 444, endPoint x: 725, endPoint y: 441, distance: 7.1
click at [719, 403] on link "3" at bounding box center [717, 397] width 11 height 11
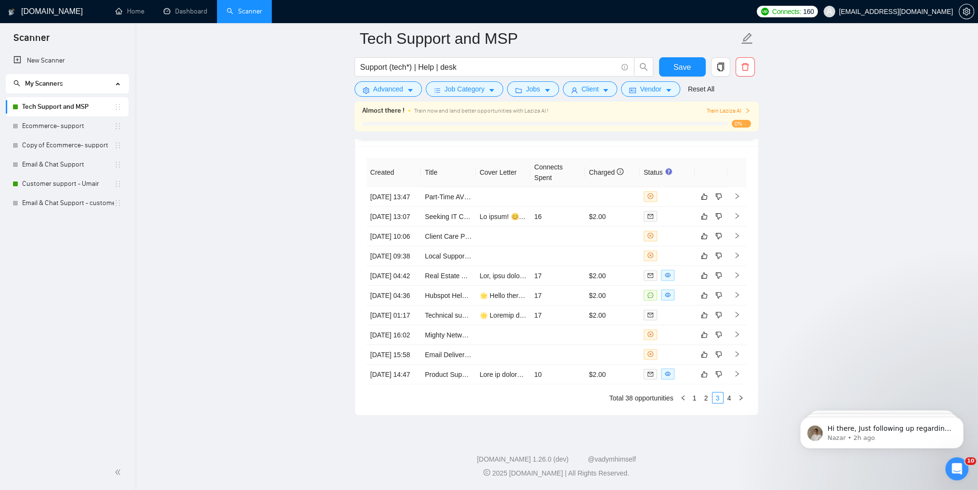
scroll to position [2501, 0]
click at [704, 403] on link "2" at bounding box center [706, 397] width 11 height 11
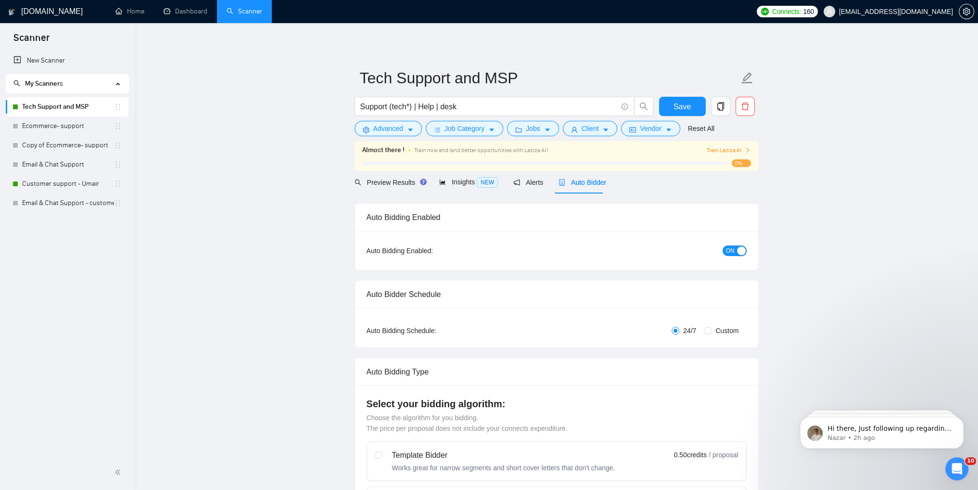
scroll to position [0, 0]
click at [372, 185] on span "Preview Results" at bounding box center [388, 182] width 69 height 8
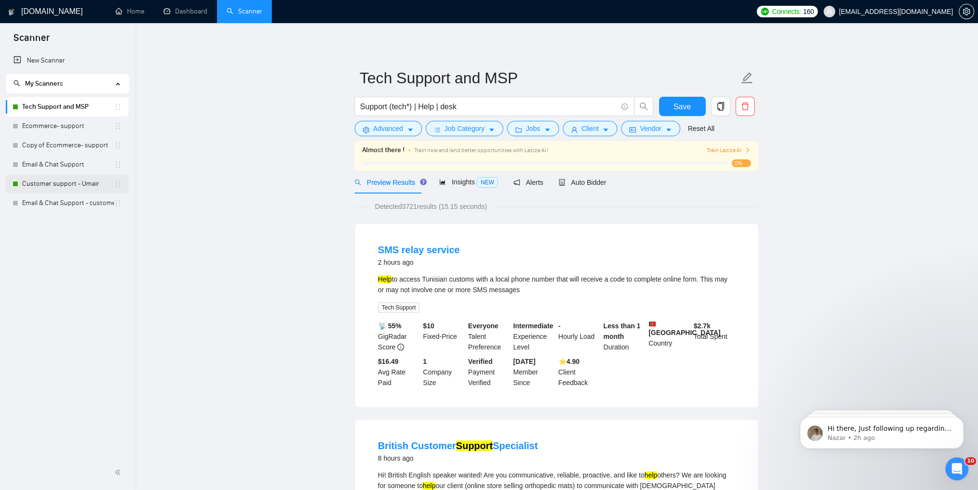
click at [35, 183] on link "Customer support - Umair" at bounding box center [68, 183] width 92 height 19
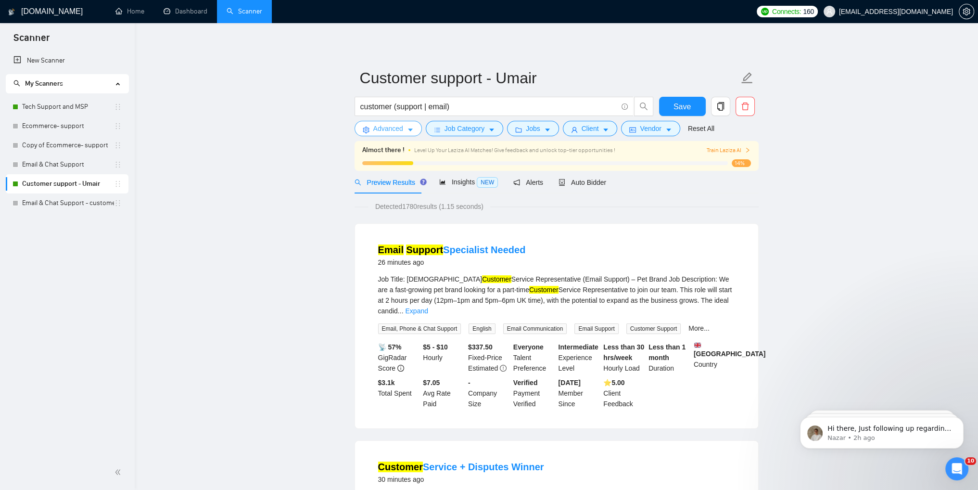
click at [406, 135] on button "Advanced" at bounding box center [387, 128] width 67 height 15
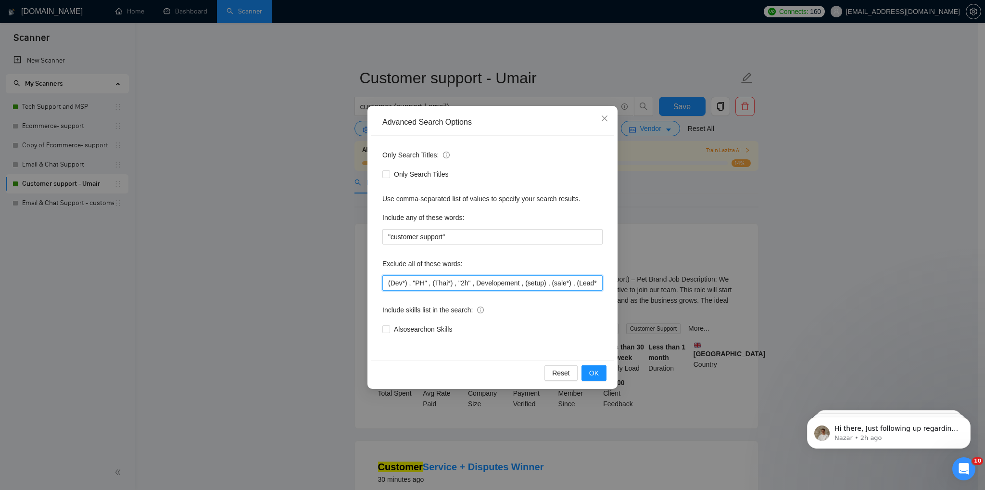
click at [507, 282] on input "(Dev*) , "PH" , (Thai*) , "2h" , Developement , (setup) , (sale*) , (Lead*) , $…" at bounding box center [492, 282] width 220 height 15
click at [599, 121] on span "Close" at bounding box center [605, 119] width 26 height 26
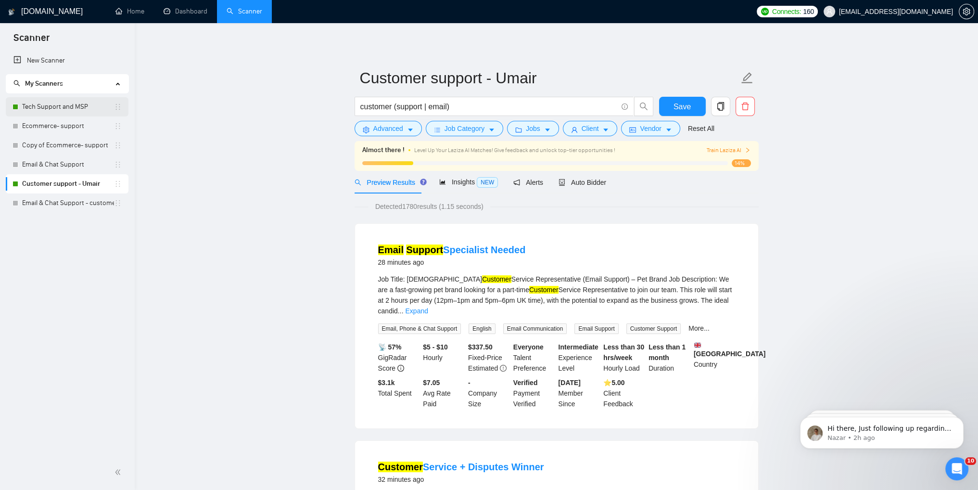
click at [36, 110] on link "Tech Support and MSP" at bounding box center [68, 106] width 92 height 19
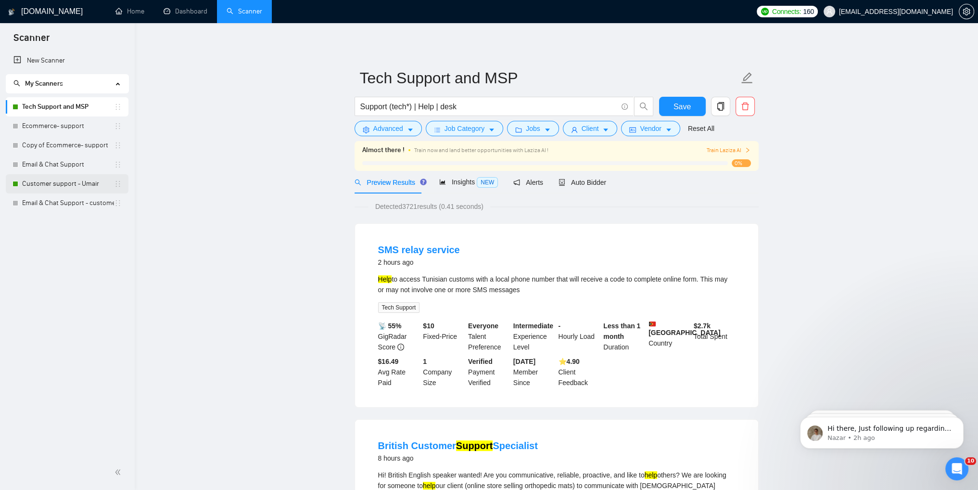
click at [73, 181] on link "Customer support - Umair" at bounding box center [68, 183] width 92 height 19
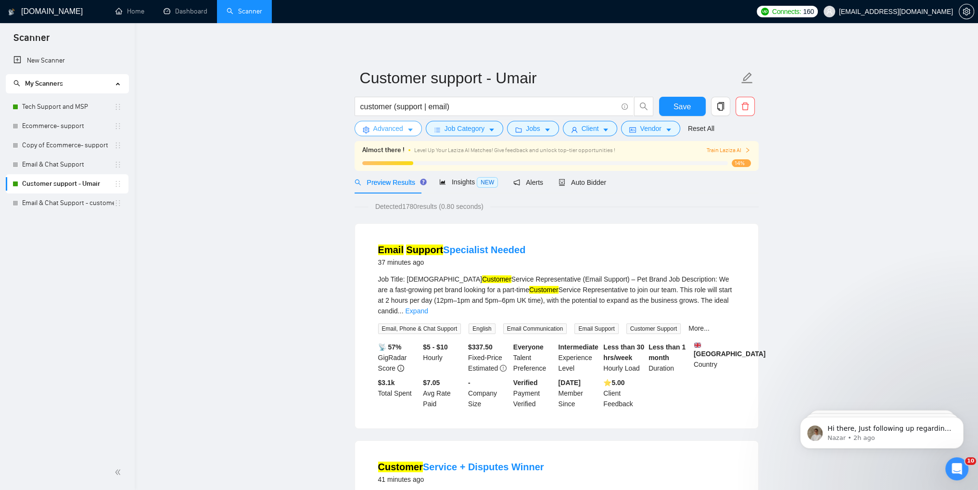
click at [381, 129] on span "Advanced" at bounding box center [388, 128] width 30 height 11
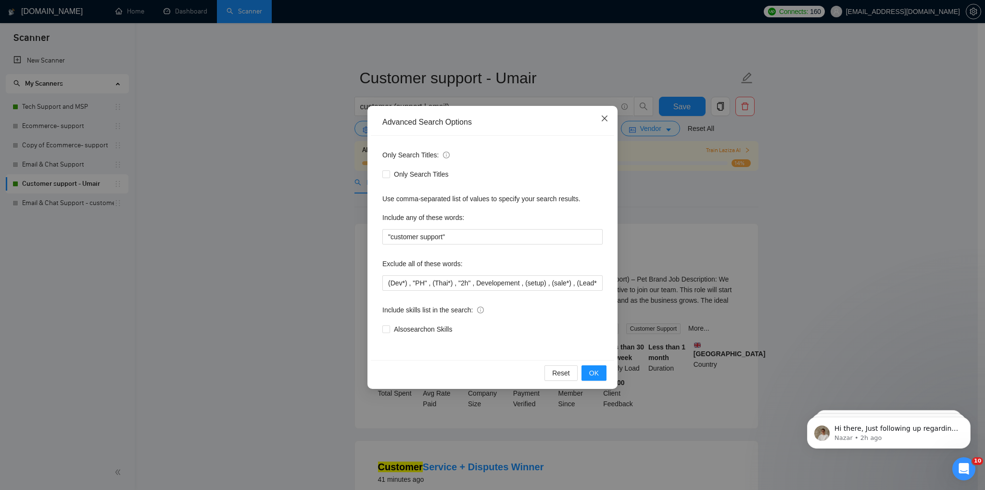
click at [599, 123] on span "Close" at bounding box center [605, 119] width 26 height 26
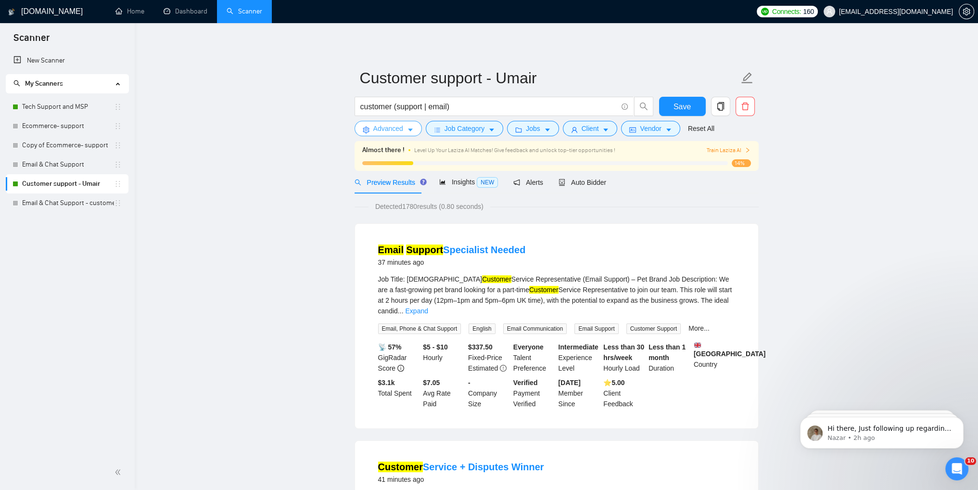
click at [386, 129] on span "Advanced" at bounding box center [388, 128] width 30 height 11
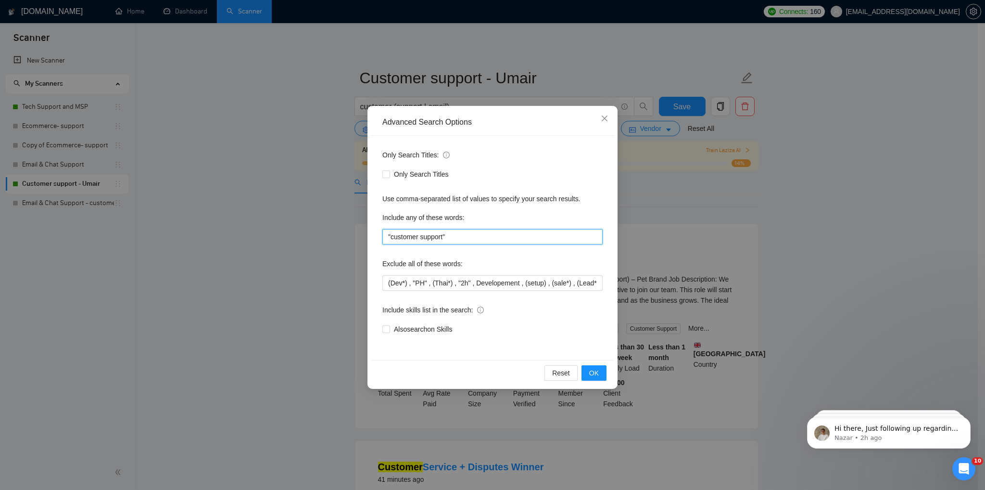
drag, startPoint x: 454, startPoint y: 232, endPoint x: 391, endPoint y: 231, distance: 63.5
click at [391, 231] on input ""customer support"" at bounding box center [492, 236] width 220 height 15
click at [452, 239] on input ""customer support"" at bounding box center [492, 236] width 220 height 15
drag, startPoint x: 452, startPoint y: 237, endPoint x: 381, endPoint y: 236, distance: 70.7
click at [381, 236] on div "Only Search Titles: Only Search Titles Use comma-separated list of values to sp…" at bounding box center [492, 248] width 243 height 224
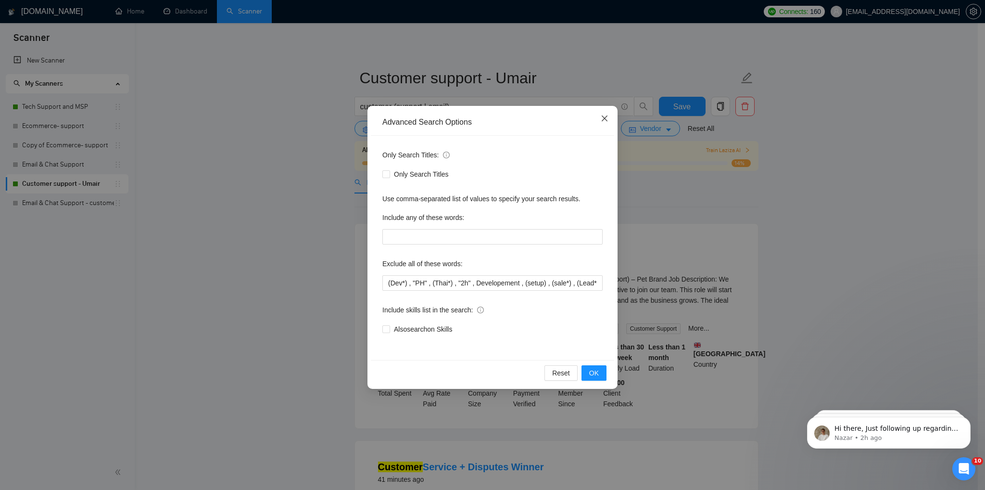
click at [605, 117] on icon "close" at bounding box center [605, 118] width 8 height 8
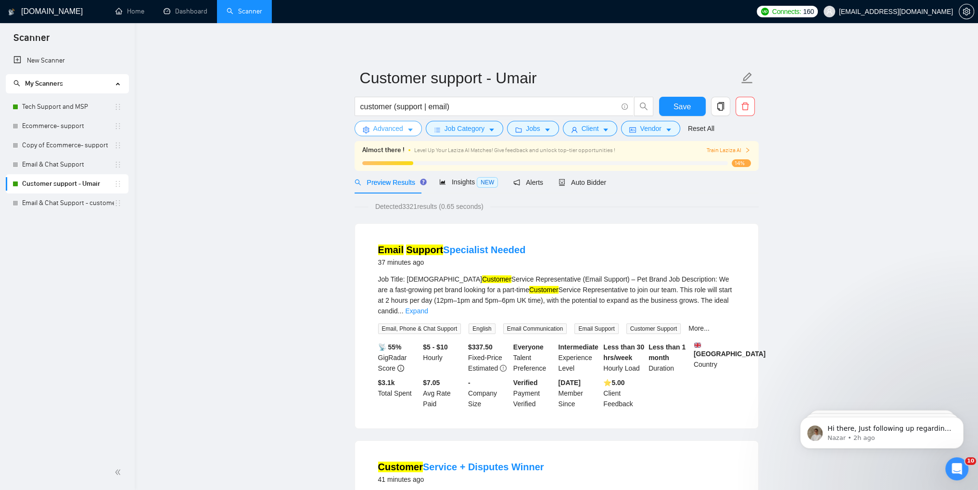
click at [388, 133] on span "Advanced" at bounding box center [388, 128] width 30 height 11
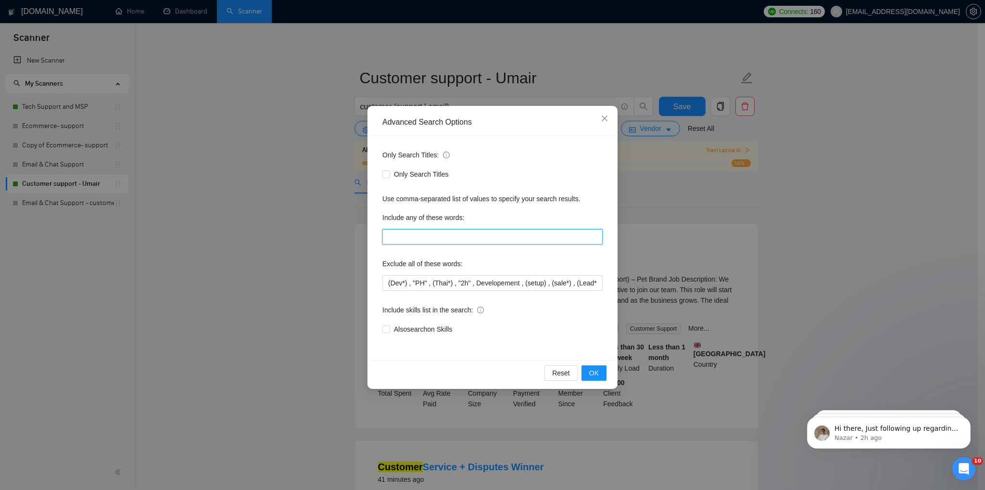
click at [439, 237] on input "text" at bounding box center [492, 236] width 220 height 15
paste input ""customer support""
type input ""customer support""
click at [590, 369] on span "OK" at bounding box center [594, 372] width 10 height 11
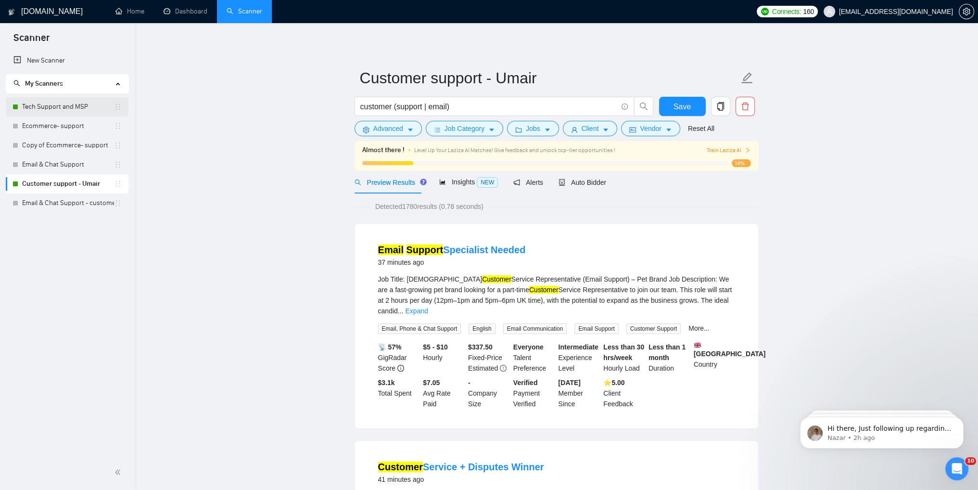
click at [50, 111] on link "Tech Support and MSP" at bounding box center [68, 106] width 92 height 19
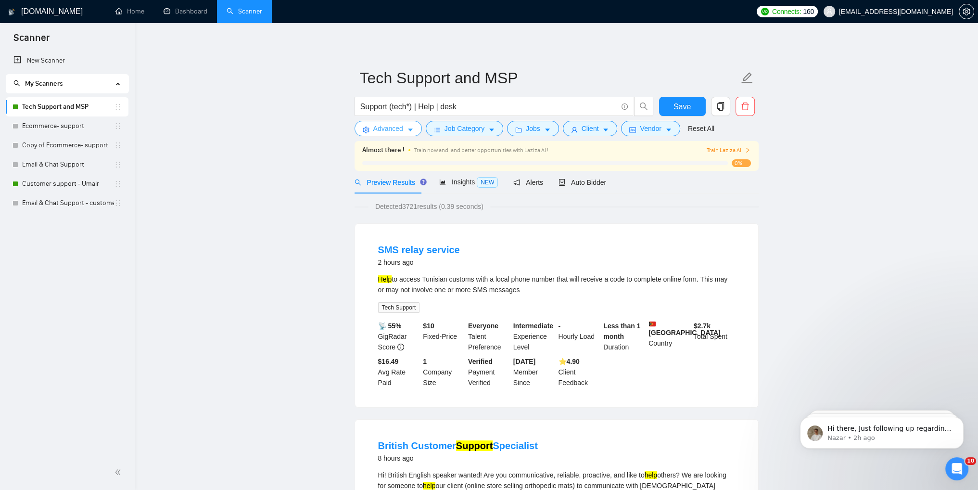
click at [400, 129] on span "Advanced" at bounding box center [388, 128] width 30 height 11
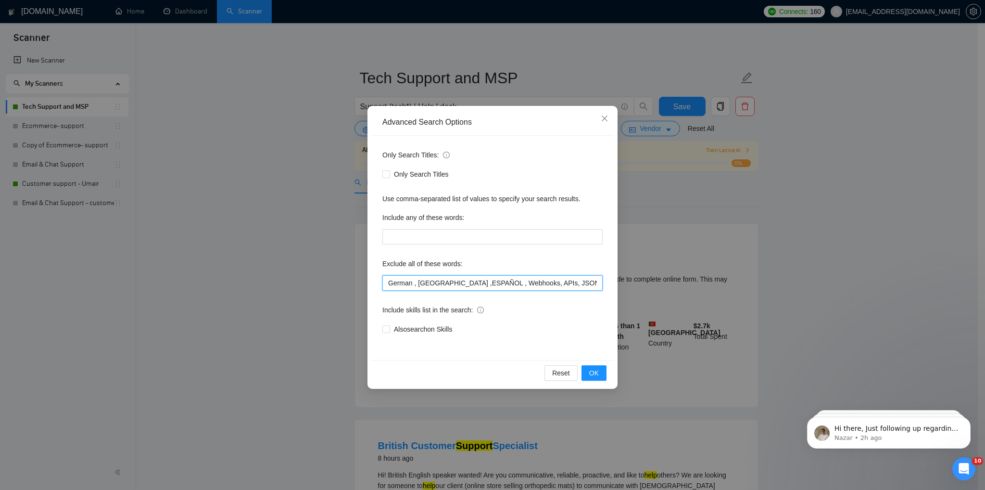
click at [525, 285] on input "German , [GEOGRAPHIC_DATA] ,ESPAÑOL , Webhooks, APIs, JSON , SQL ,(Crypto*) , P…" at bounding box center [492, 282] width 220 height 15
click at [601, 124] on span "Close" at bounding box center [605, 119] width 26 height 26
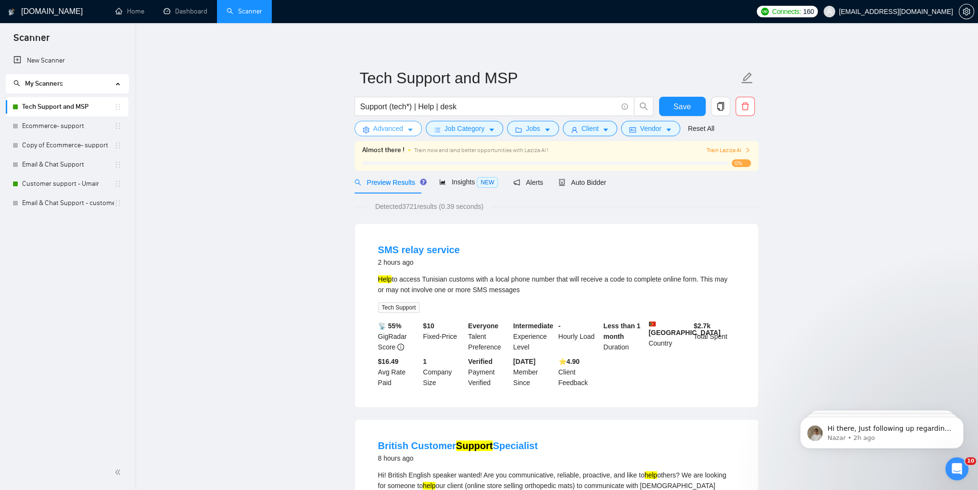
click at [385, 134] on button "Advanced" at bounding box center [387, 128] width 67 height 15
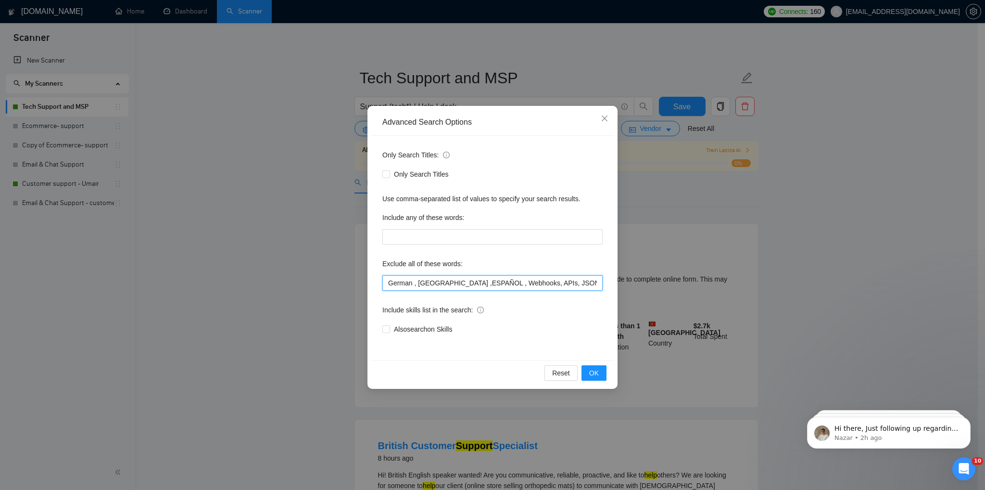
click at [483, 285] on input "German , [GEOGRAPHIC_DATA] ,ESPAÑOL , Webhooks, APIs, JSON , SQL ,(Crypto*) , P…" at bounding box center [492, 282] width 220 height 15
drag, startPoint x: 497, startPoint y: 111, endPoint x: 542, endPoint y: 146, distance: 56.6
click at [540, 143] on div "Advanced Search Options Only Search Titles: Only Search Titles Use comma-separa…" at bounding box center [492, 247] width 250 height 283
click at [607, 121] on icon "close" at bounding box center [605, 118] width 6 height 6
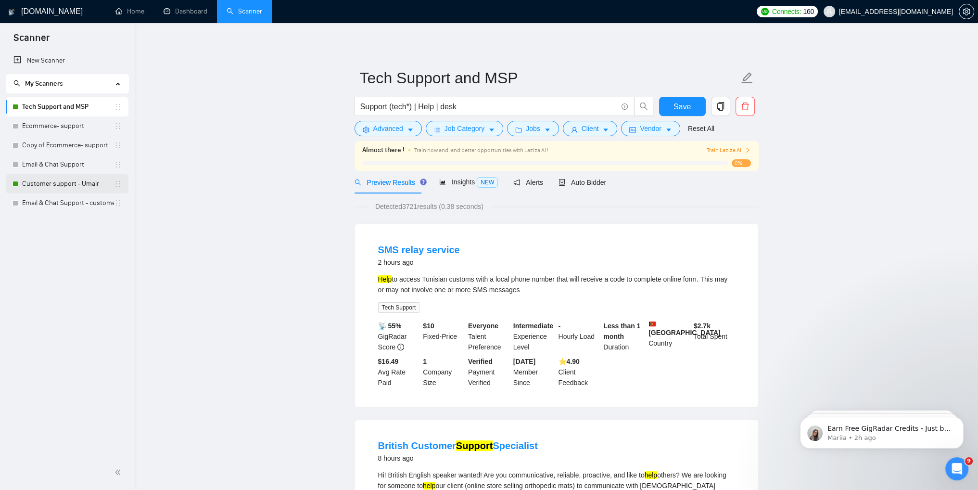
click at [48, 181] on link "Customer support - Umair" at bounding box center [68, 183] width 92 height 19
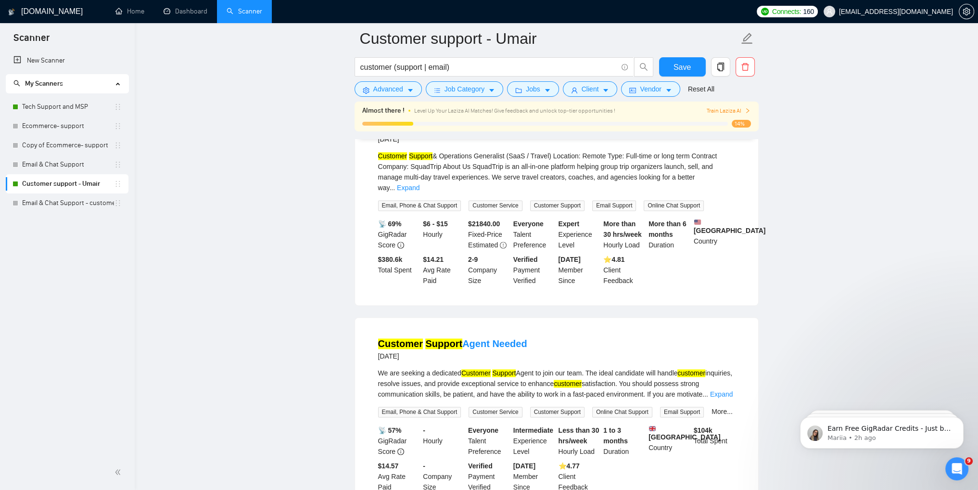
scroll to position [1924, 0]
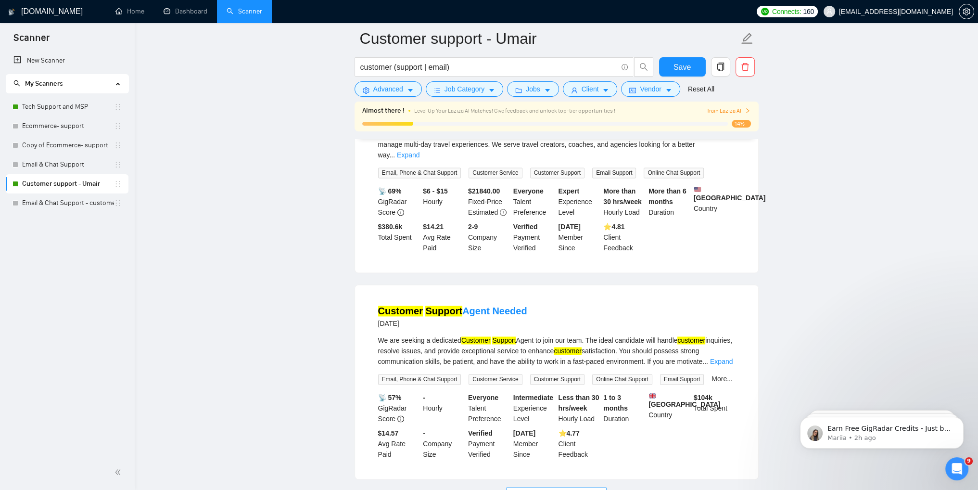
click at [547, 489] on span "Load More (1770)" at bounding box center [555, 494] width 53 height 11
click at [723, 357] on link "Expand" at bounding box center [721, 361] width 23 height 8
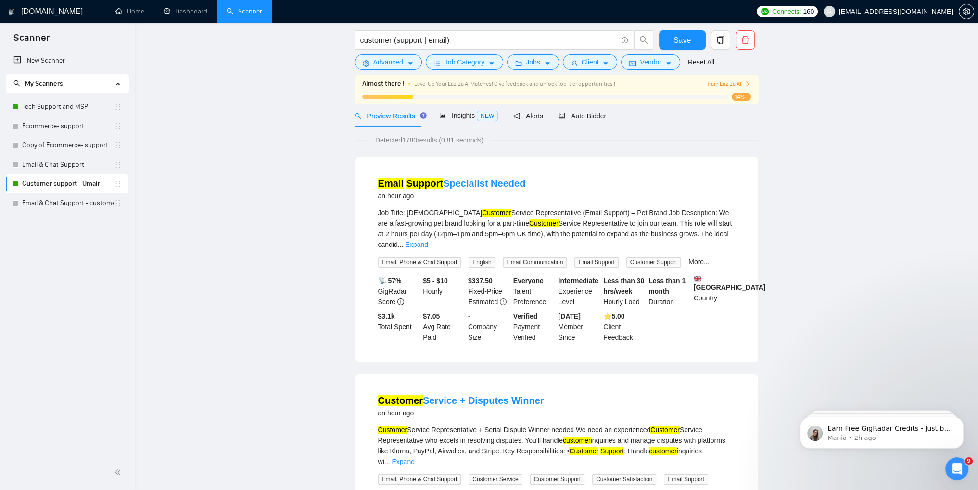
scroll to position [0, 0]
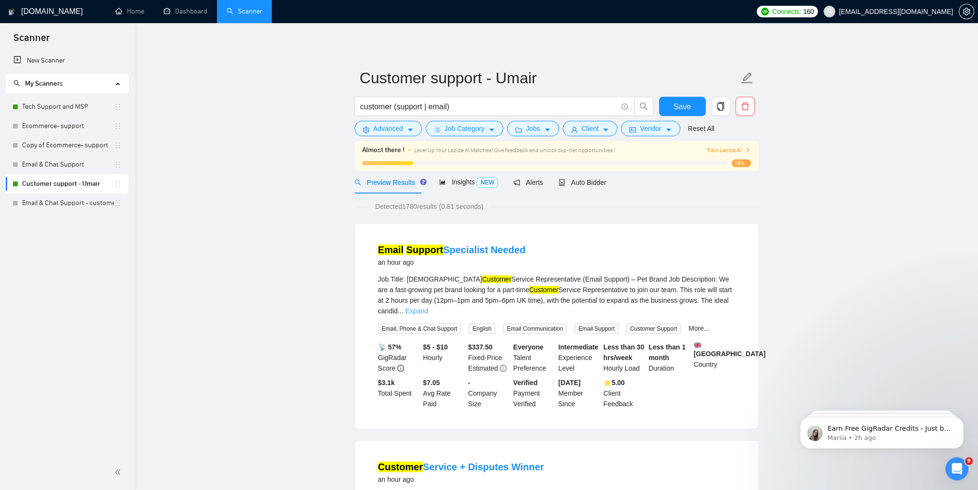
click at [428, 307] on link "Expand" at bounding box center [416, 311] width 23 height 8
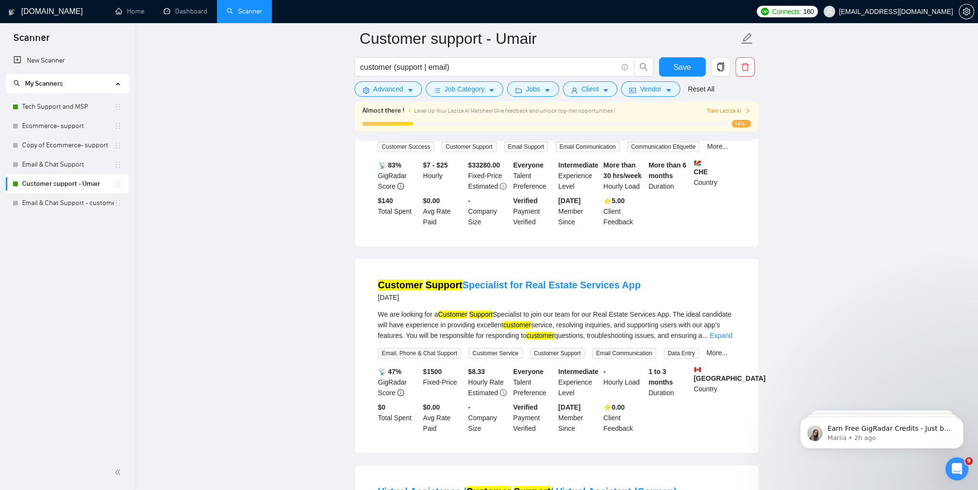
scroll to position [4270, 0]
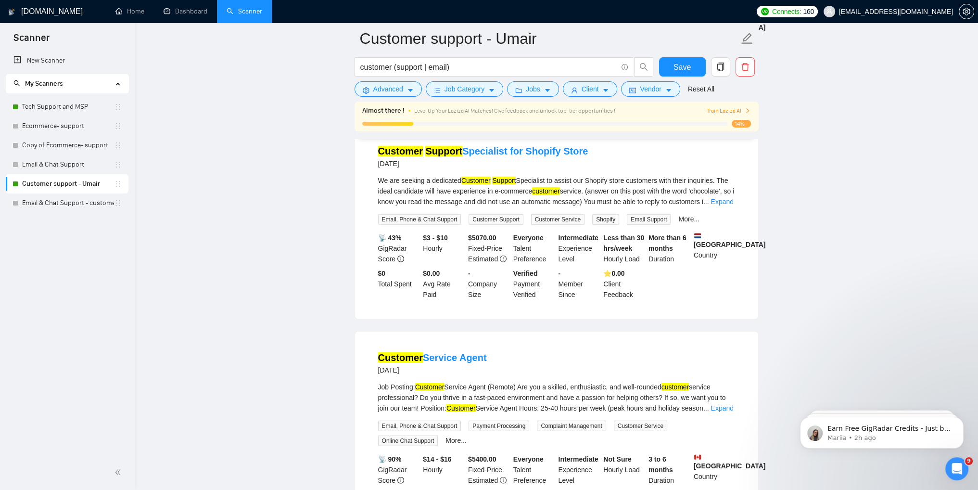
scroll to position [3356, 0]
